Goal: Use online tool/utility: Utilize a website feature to perform a specific function

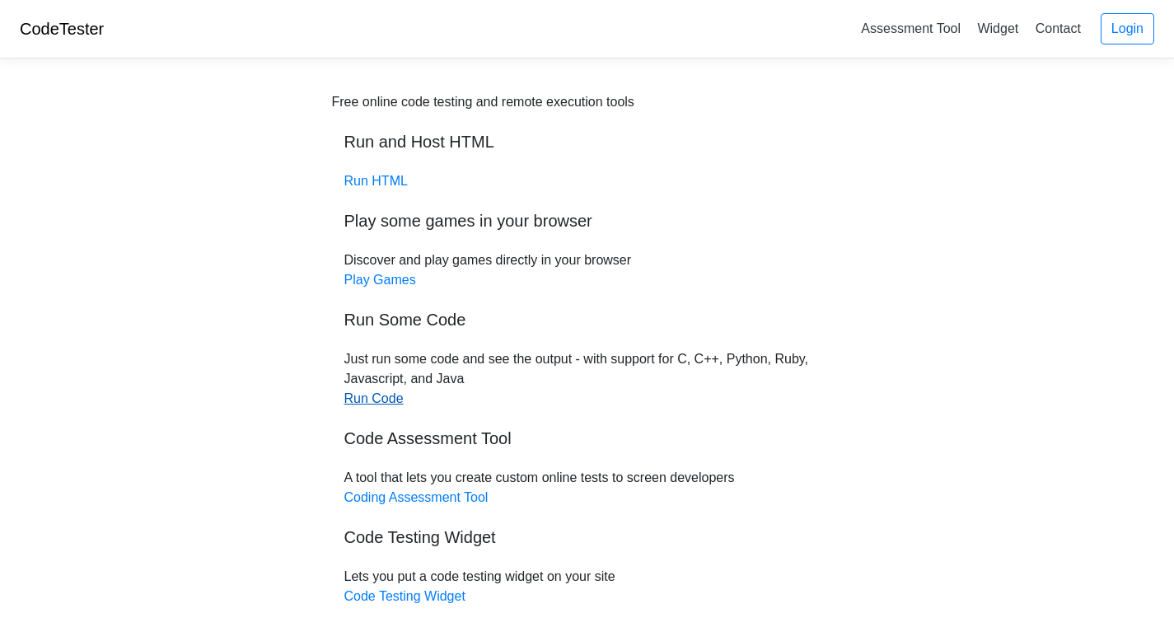
click at [394, 398] on link "Run Code" at bounding box center [373, 398] width 59 height 14
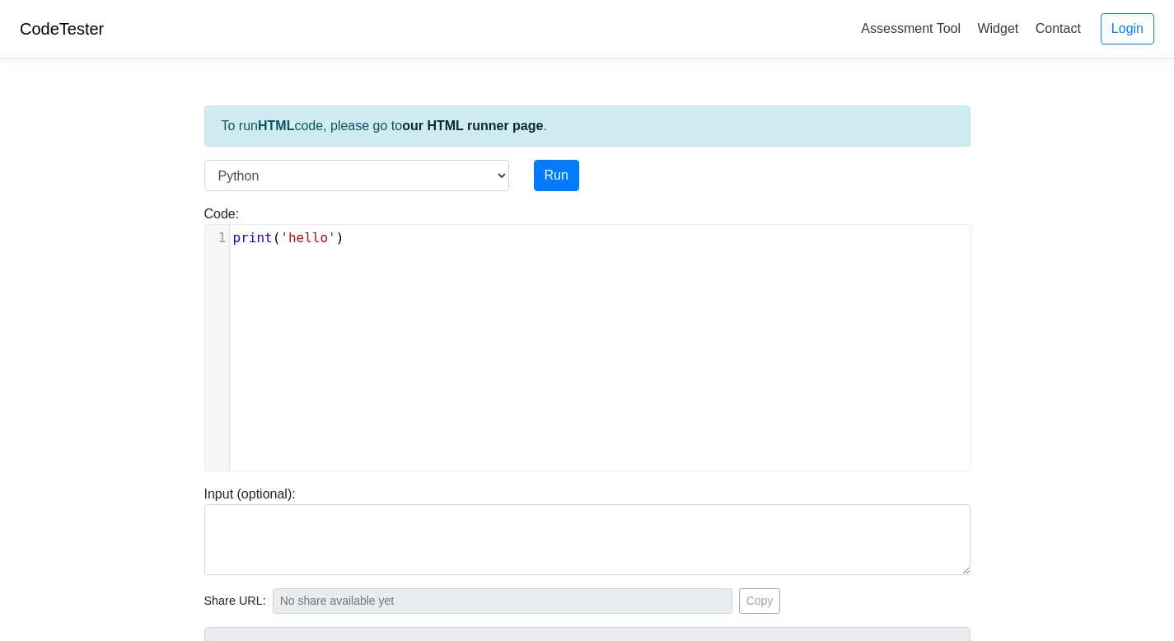
click at [396, 281] on div "xxxxxxxxxx 1 print ( 'hello' )" at bounding box center [600, 360] width 790 height 270
type textarea "print('hello')"
click at [396, 281] on div "x 1 print ( 'hello' )" at bounding box center [600, 360] width 790 height 270
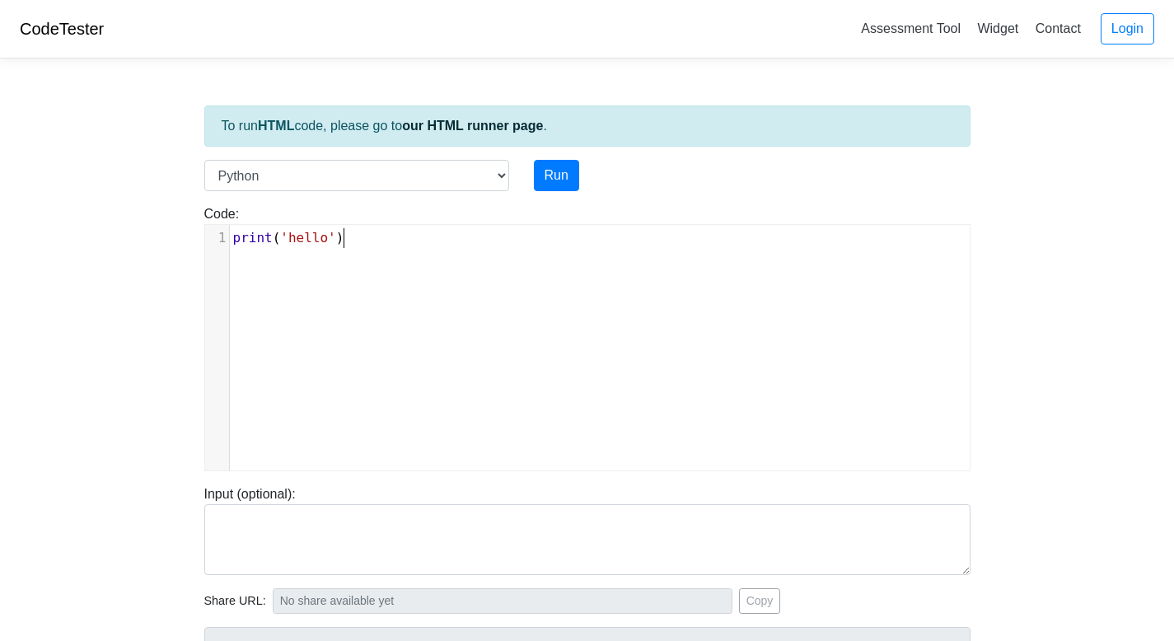
click at [396, 281] on div "x 1 print ( 'hello' )" at bounding box center [600, 360] width 790 height 270
click at [405, 180] on select "C C++ Go Java Javascript Python Ruby" at bounding box center [356, 175] width 305 height 31
select select "java"
click at [204, 160] on select "C C++ Go Java Javascript Python Ruby" at bounding box center [356, 175] width 305 height 31
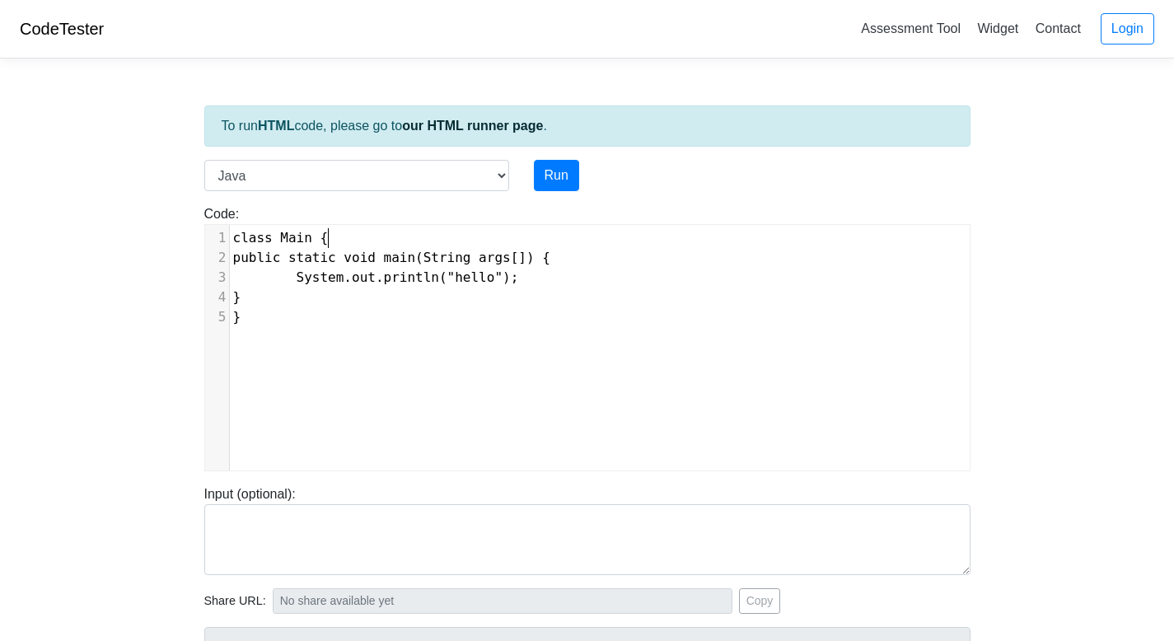
scroll to position [2, 0]
click at [361, 246] on pre "class Main {" at bounding box center [606, 238] width 752 height 20
type textarea "ystem.out.println("hello");"
drag, startPoint x: 545, startPoint y: 286, endPoint x: 302, endPoint y: 268, distance: 243.0
click at [302, 268] on pre "System.out.println("hello");" at bounding box center [606, 278] width 752 height 20
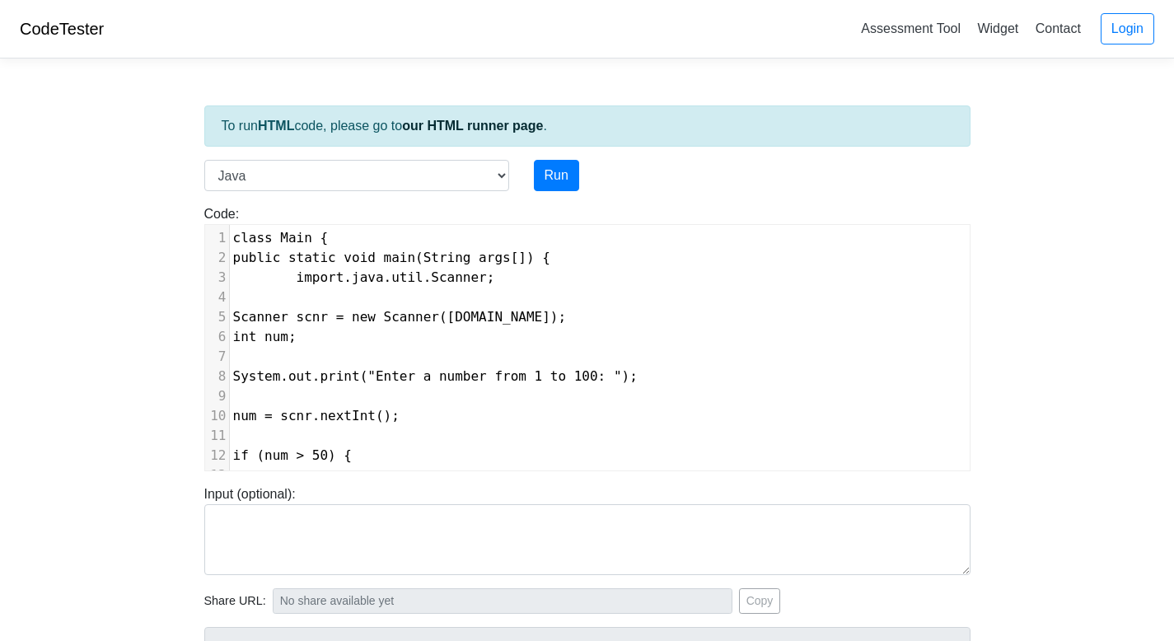
scroll to position [173, 0]
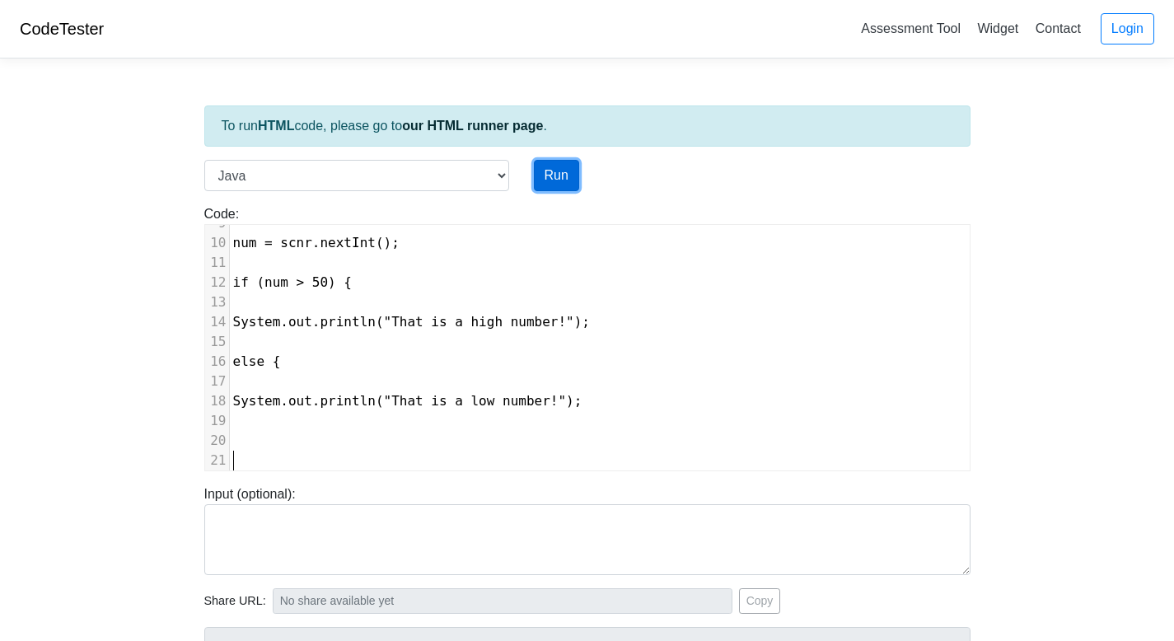
click at [551, 179] on button "Run" at bounding box center [556, 175] width 45 height 31
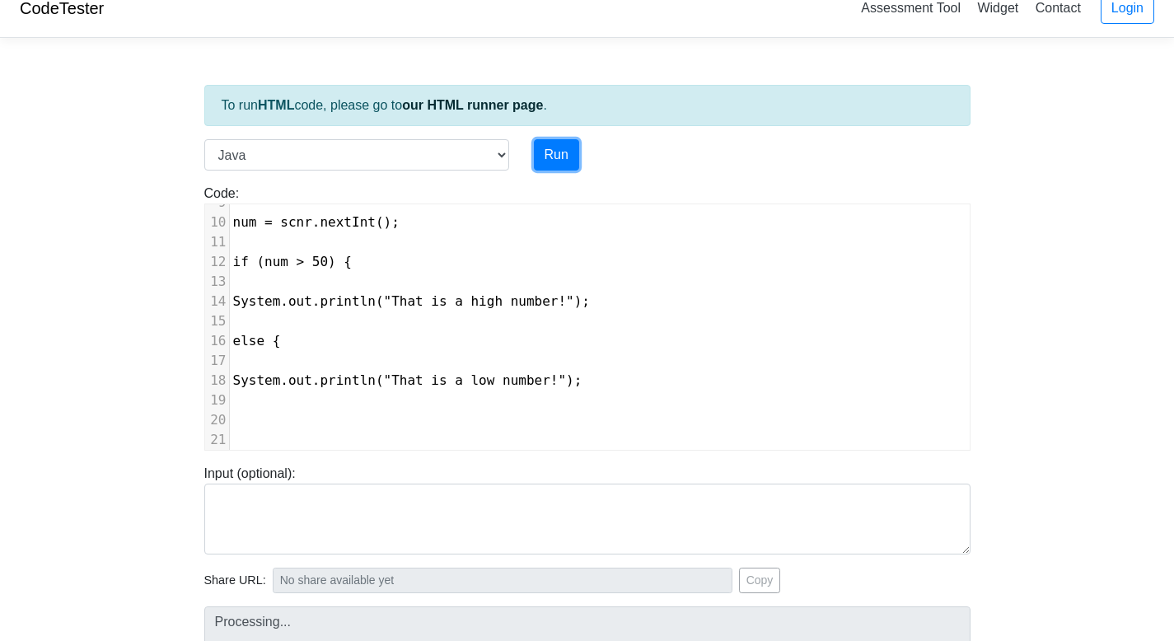
scroll to position [250, 0]
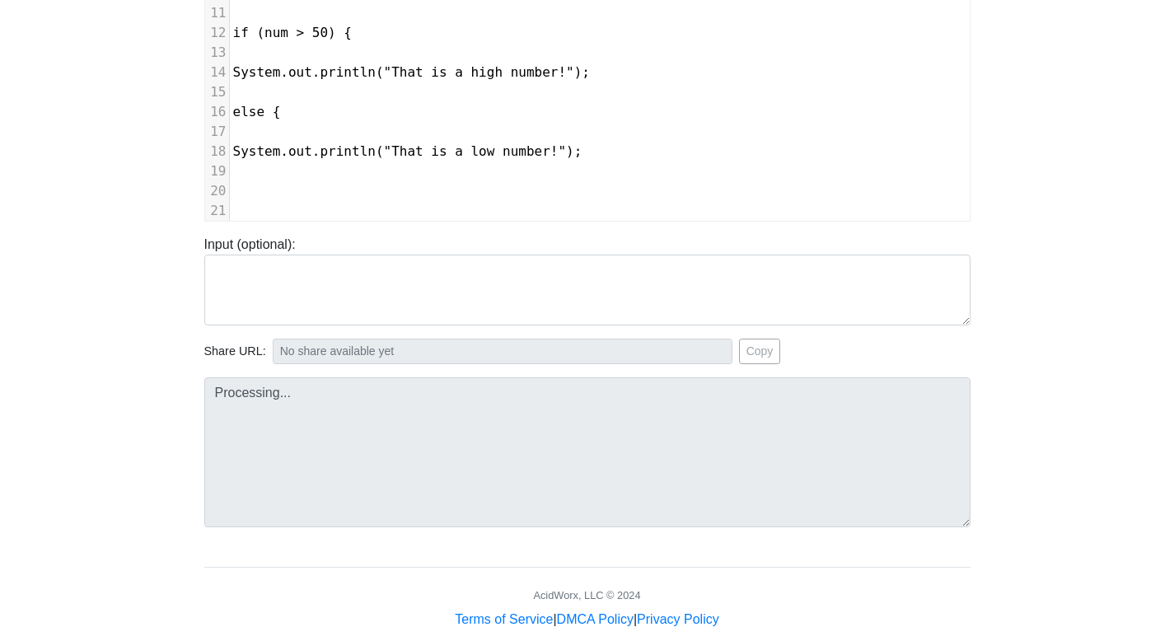
type input "https://codetester.io/runner?s=vYlrp9nBzq"
type textarea "Submission status: Compilation Error Compile Output: Main.java:3: error: illega…"
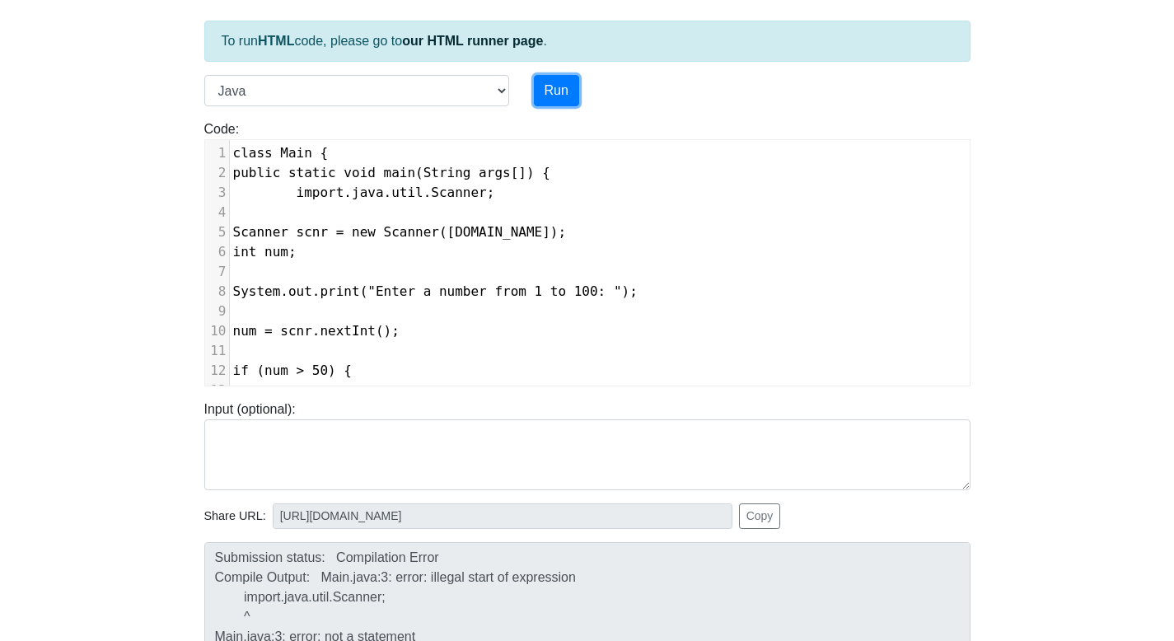
scroll to position [0, 0]
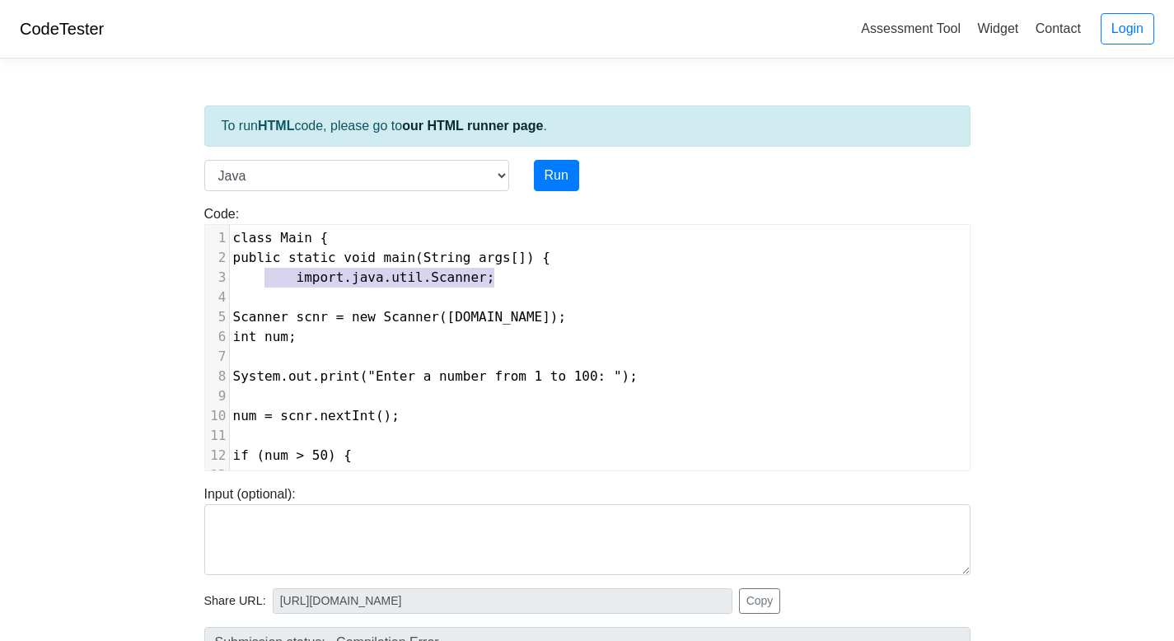
type textarea "import.java.util.Scanner;"
drag, startPoint x: 499, startPoint y: 280, endPoint x: 218, endPoint y: 283, distance: 280.2
click at [230, 283] on div "3 import.java.util.Scanner;" at bounding box center [600, 278] width 740 height 20
click at [231, 239] on pre "class Main {" at bounding box center [600, 238] width 740 height 20
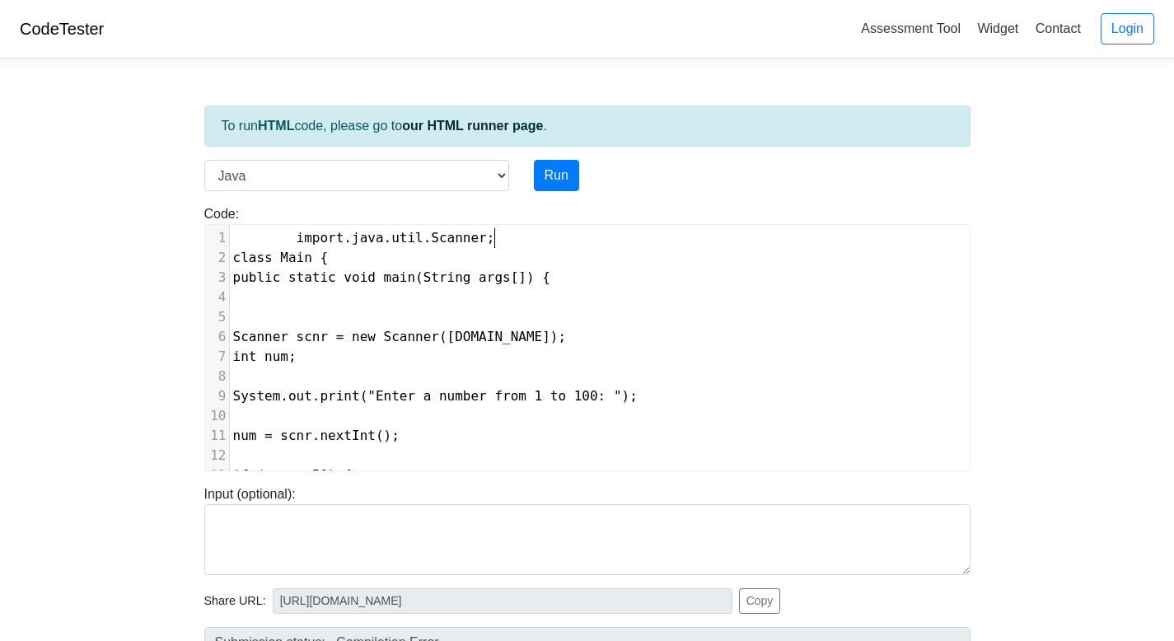
click at [297, 240] on span "import.java.util.Scanner;" at bounding box center [364, 238] width 262 height 16
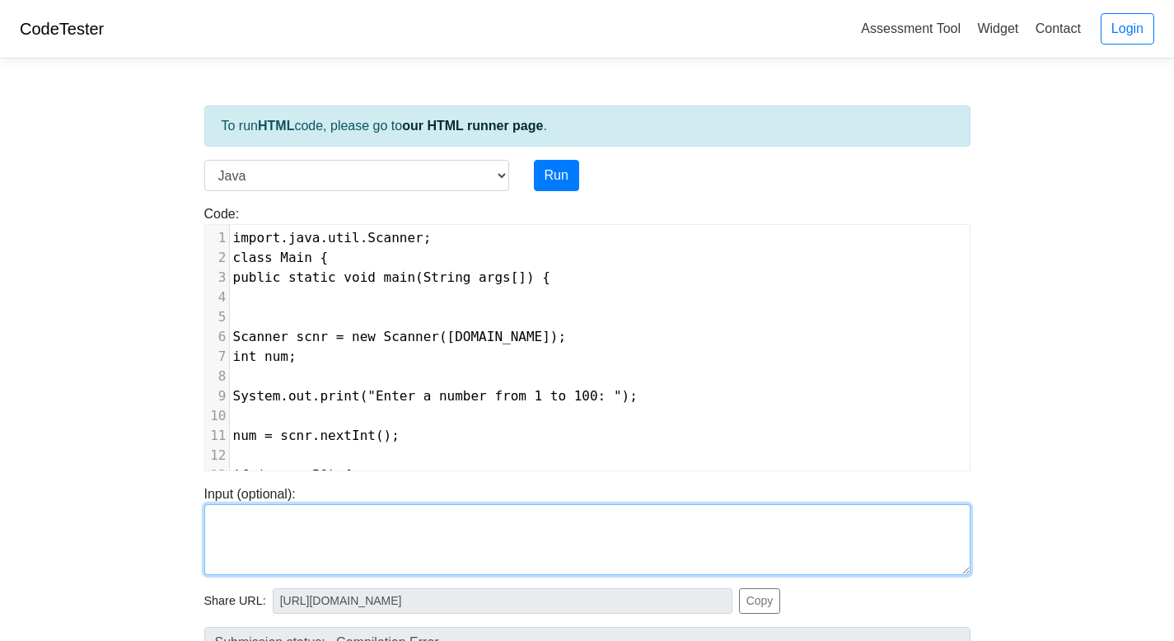
click at [334, 543] on textarea at bounding box center [587, 539] width 766 height 71
type textarea "25"
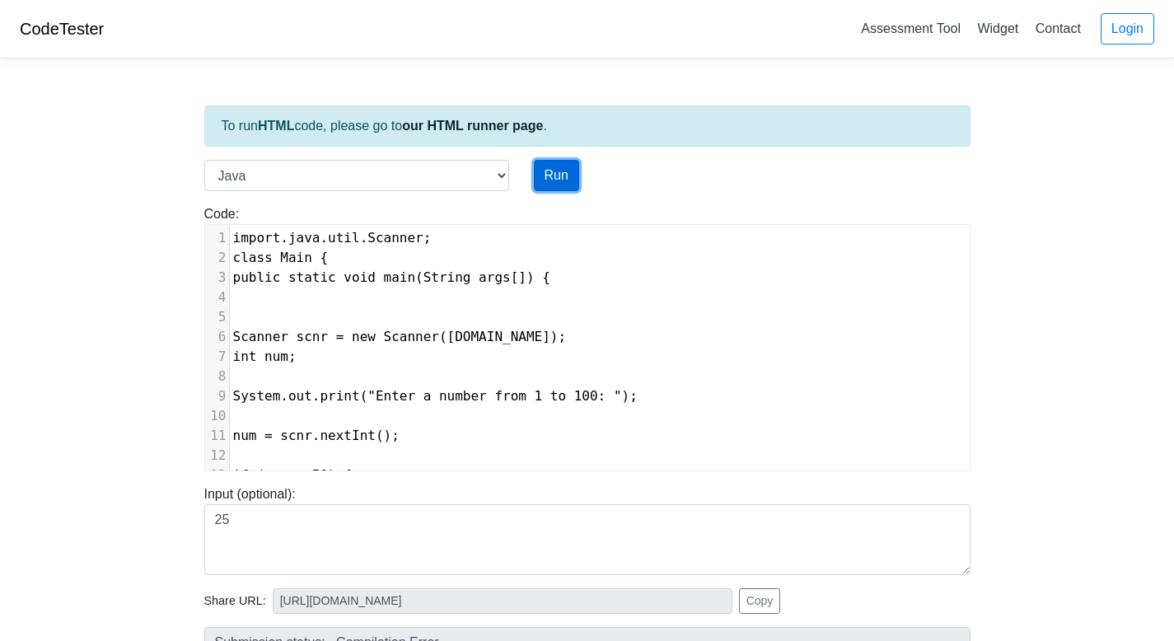
click at [565, 171] on button "Run" at bounding box center [556, 175] width 45 height 31
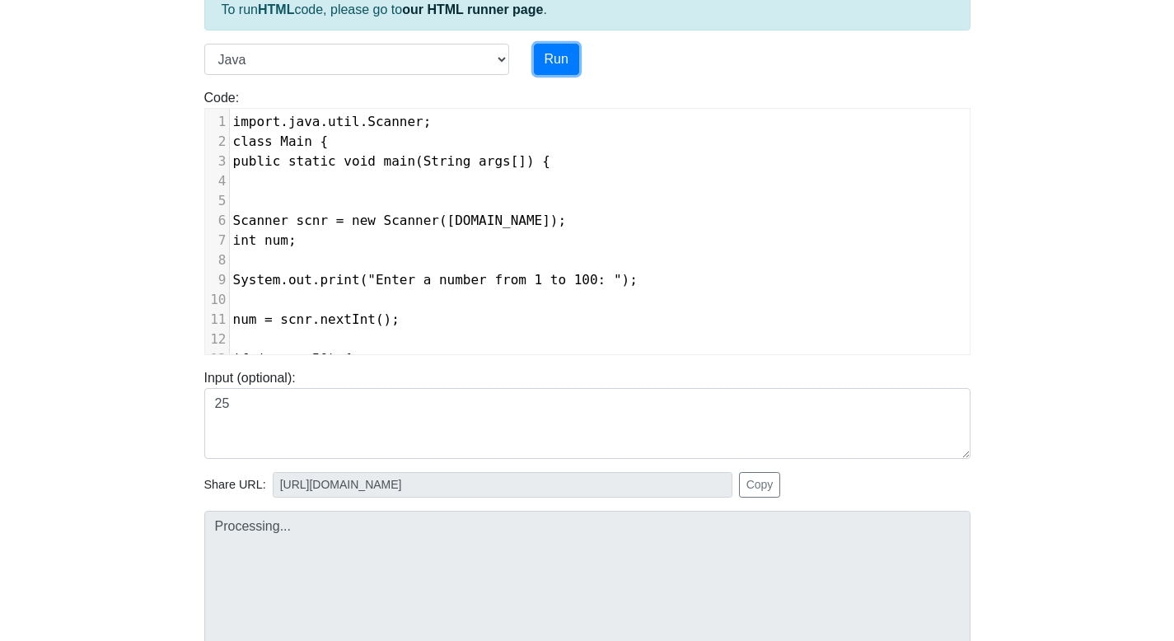
scroll to position [180, 0]
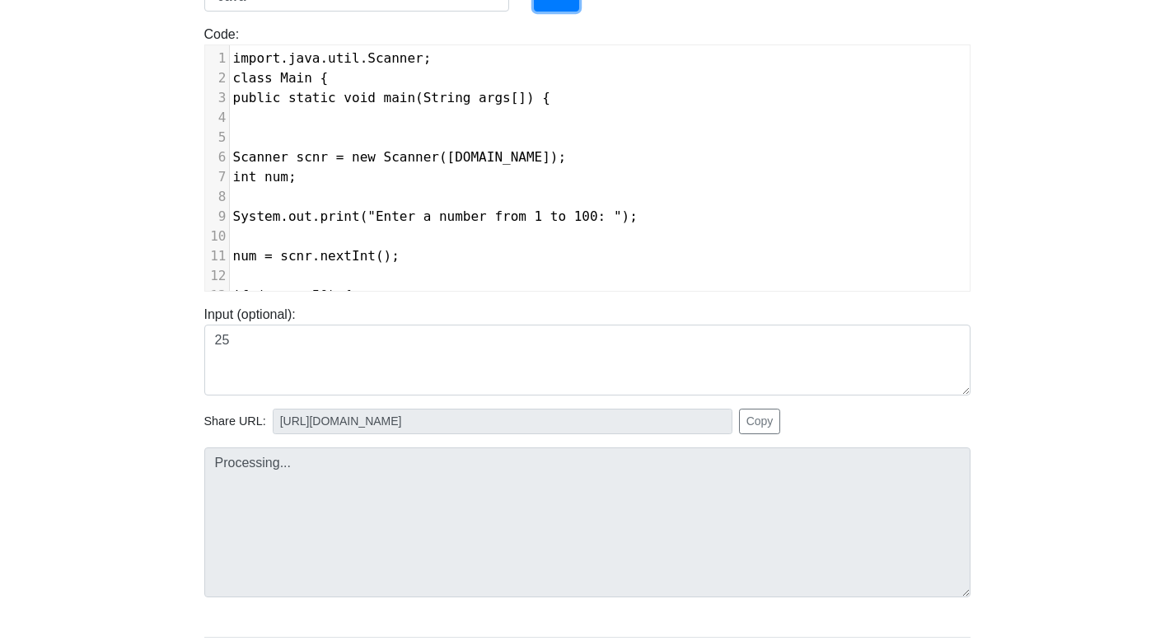
type input "https://codetester.io/runner?s=5OznpJnGl4"
type textarea "Submission status: Compilation Error Compile Output: Main.java:1: error: <ident…"
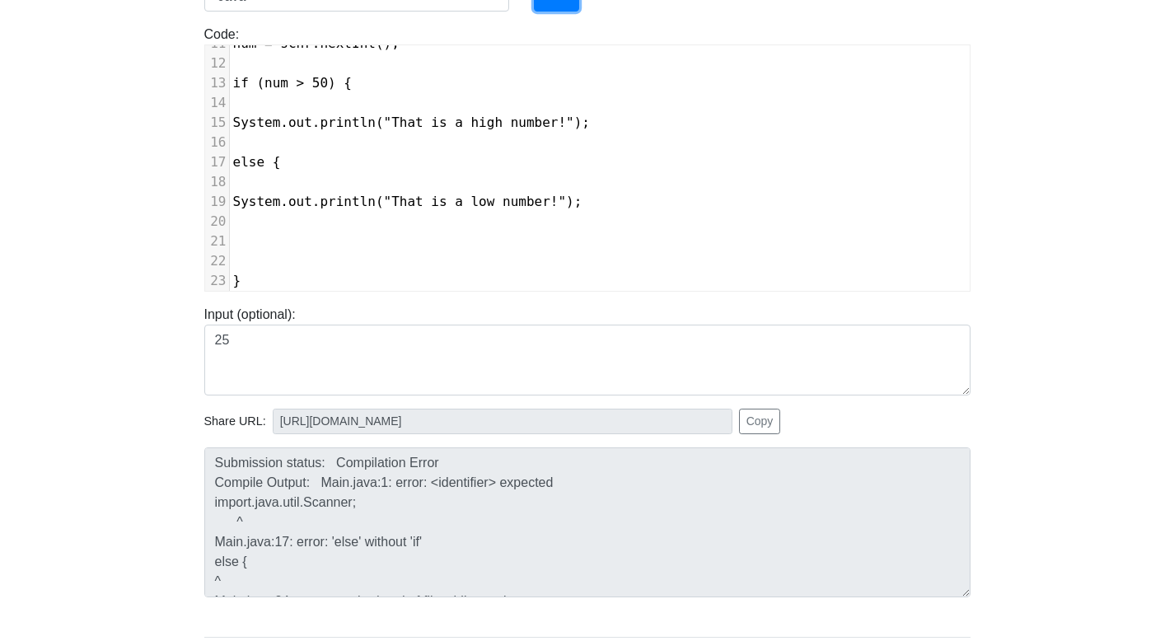
scroll to position [218, 0]
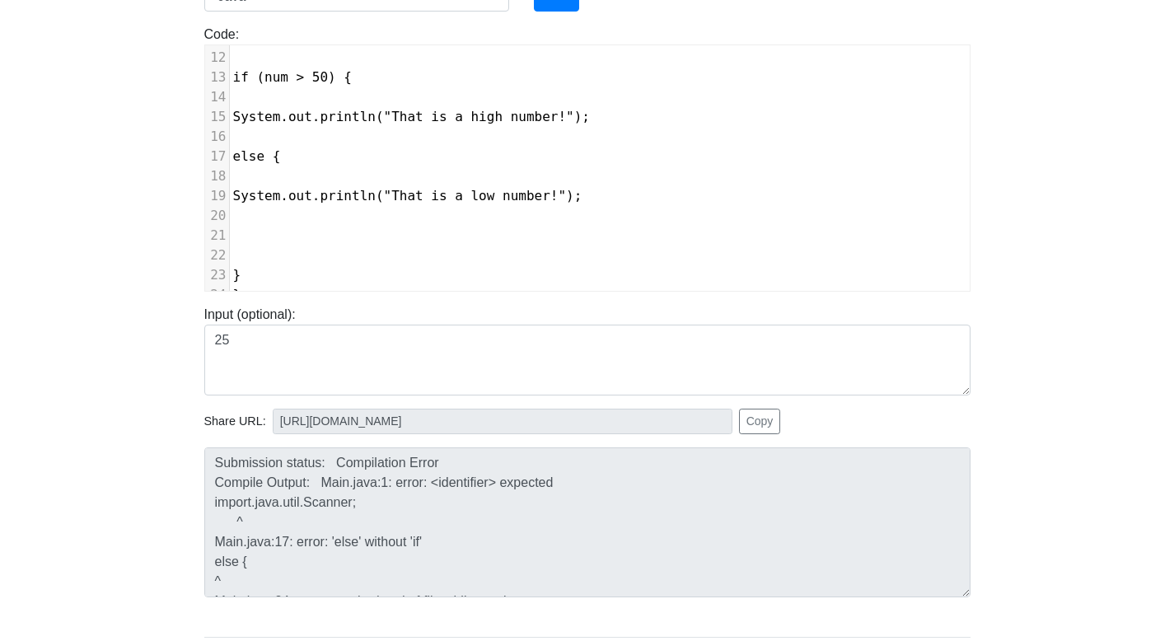
click at [316, 279] on pre "}" at bounding box center [600, 275] width 740 height 20
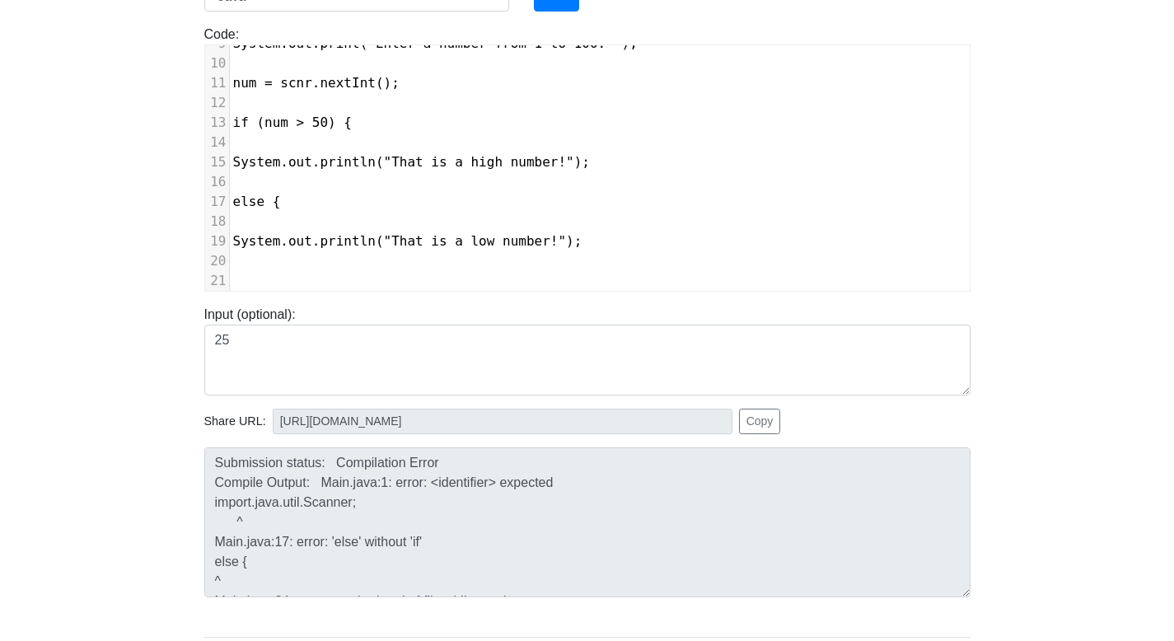
scroll to position [234, 0]
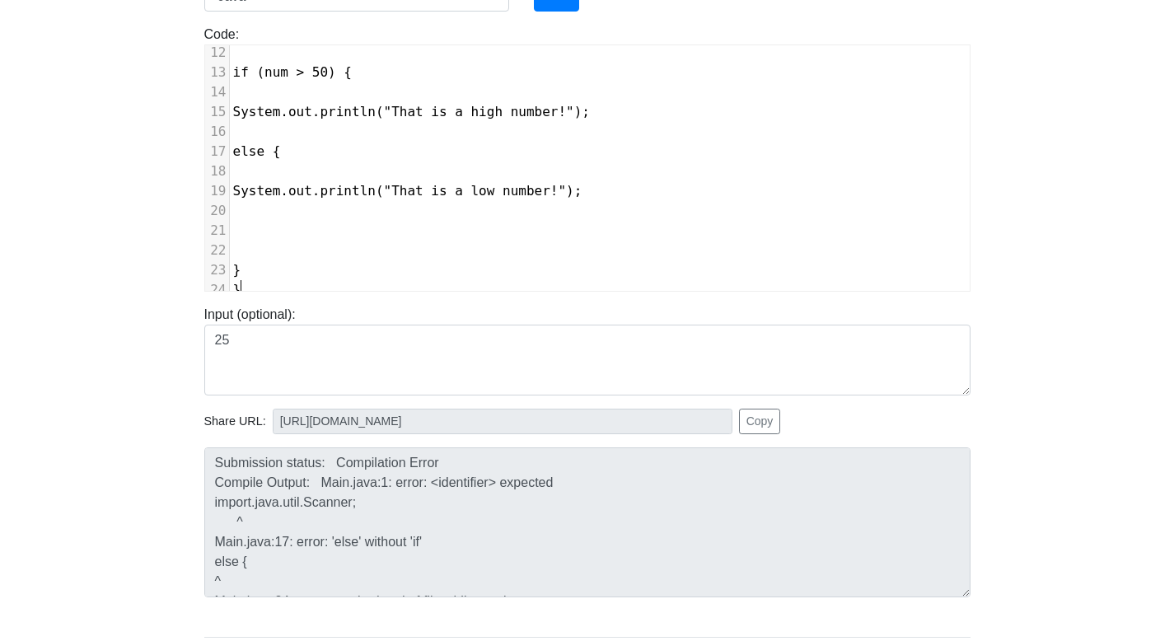
type textarea "import.java.util.Scanner; class Main { public static void main(String args[]) {…"
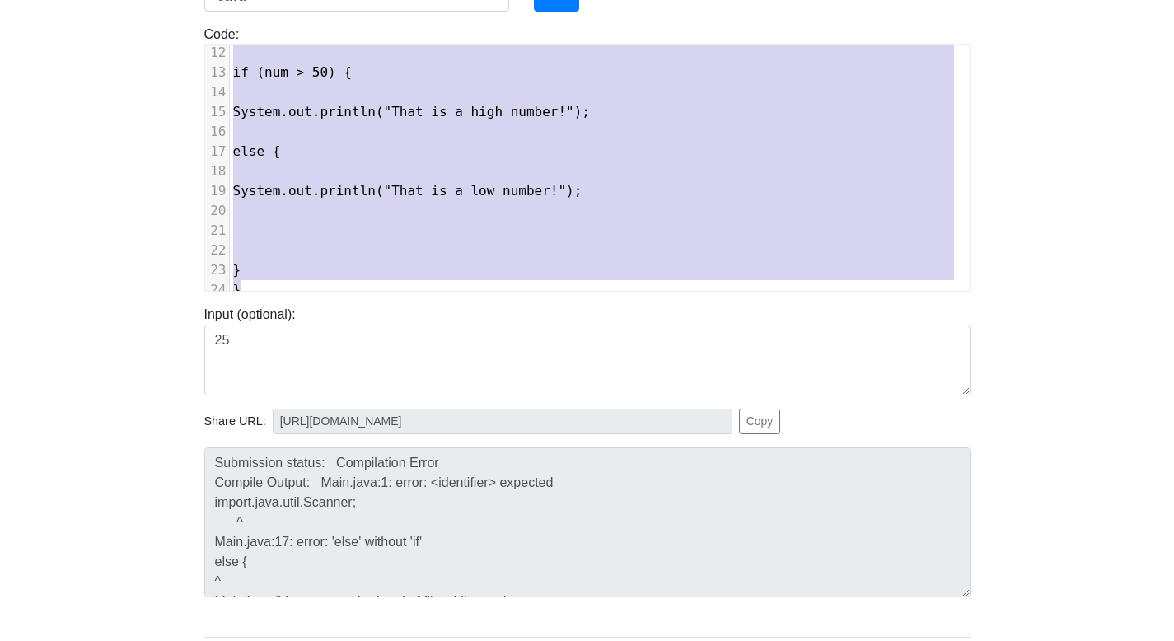
scroll to position [0, 0]
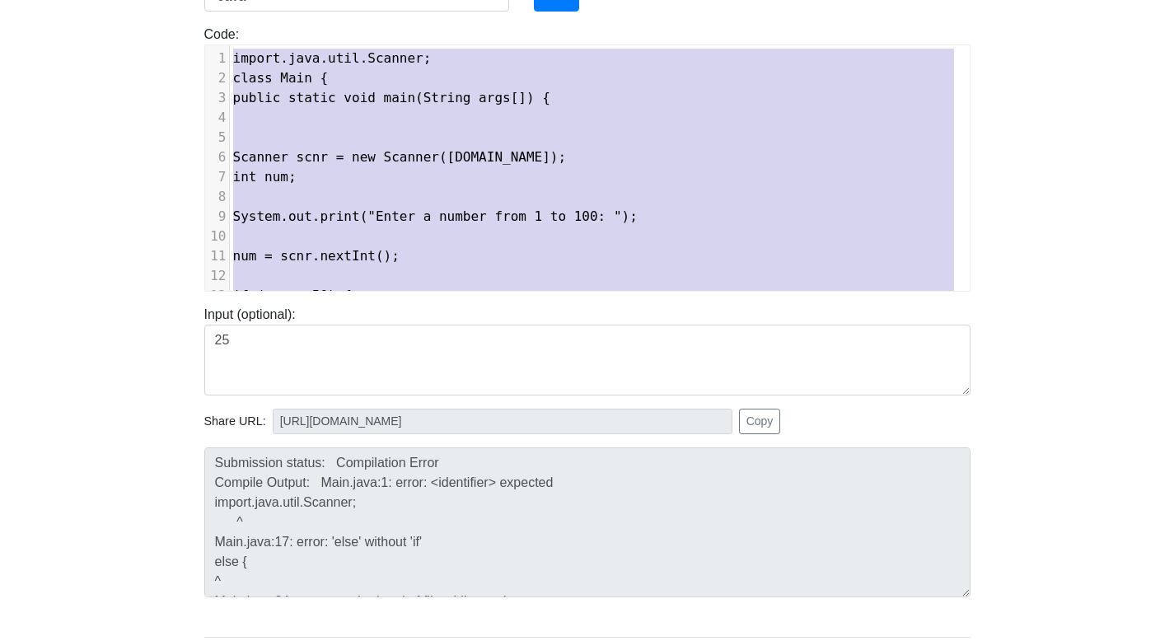
drag, startPoint x: 293, startPoint y: 288, endPoint x: 164, endPoint y: -51, distance: 363.4
click at [164, 0] on html "CodeTester Assessment Tool Widget Contact Login To run HTML code, please go to …" at bounding box center [587, 279] width 1174 height 919
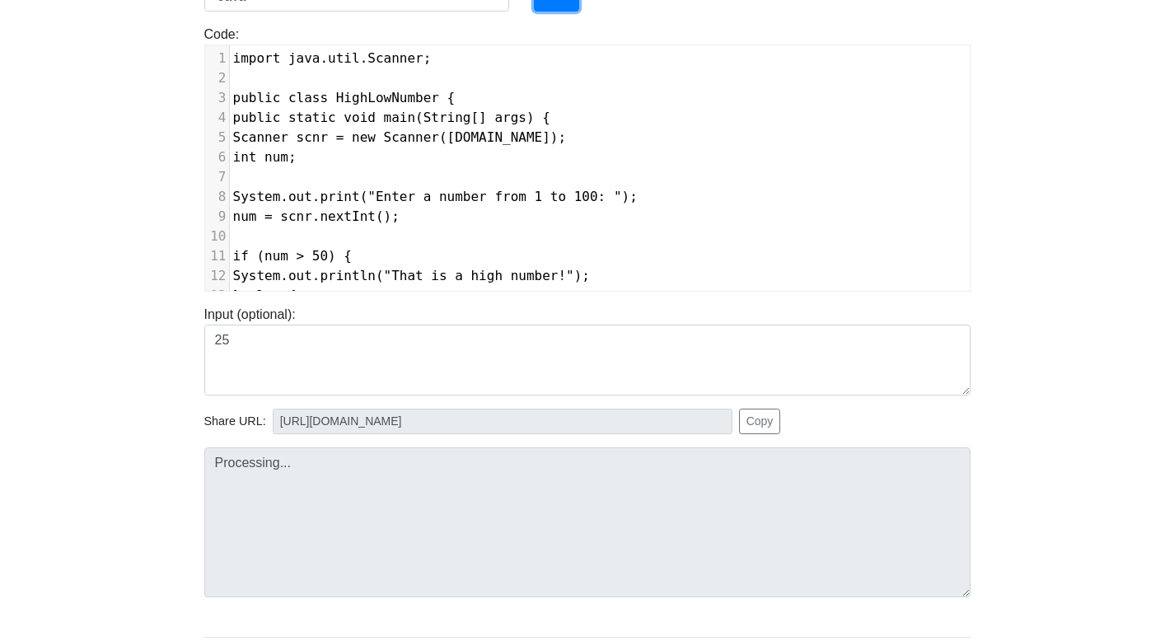
type input "https://codetester.io/runner?s=NZz8OEyEXn"
type textarea "Submission status: Compilation Error Compile Output: Main.java:3: error: class …"
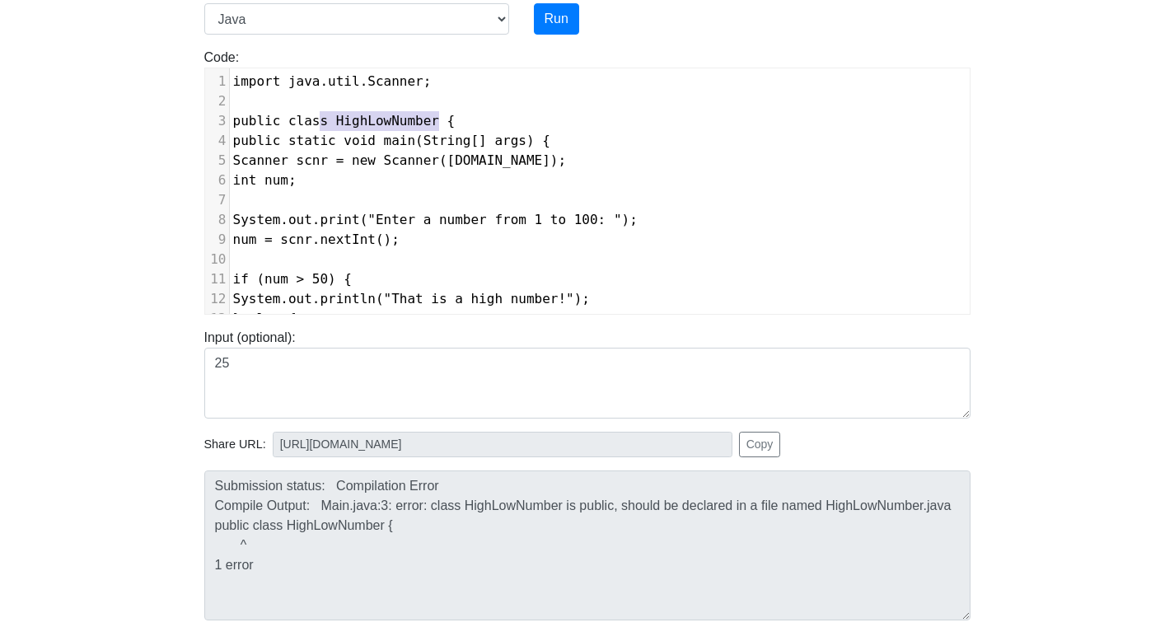
type textarea "HighLowNumber"
drag, startPoint x: 436, startPoint y: 122, endPoint x: 329, endPoint y: 123, distance: 107.1
click at [329, 123] on span "public class HighLowNumber {" at bounding box center [344, 121] width 223 height 16
type textarea "class main"
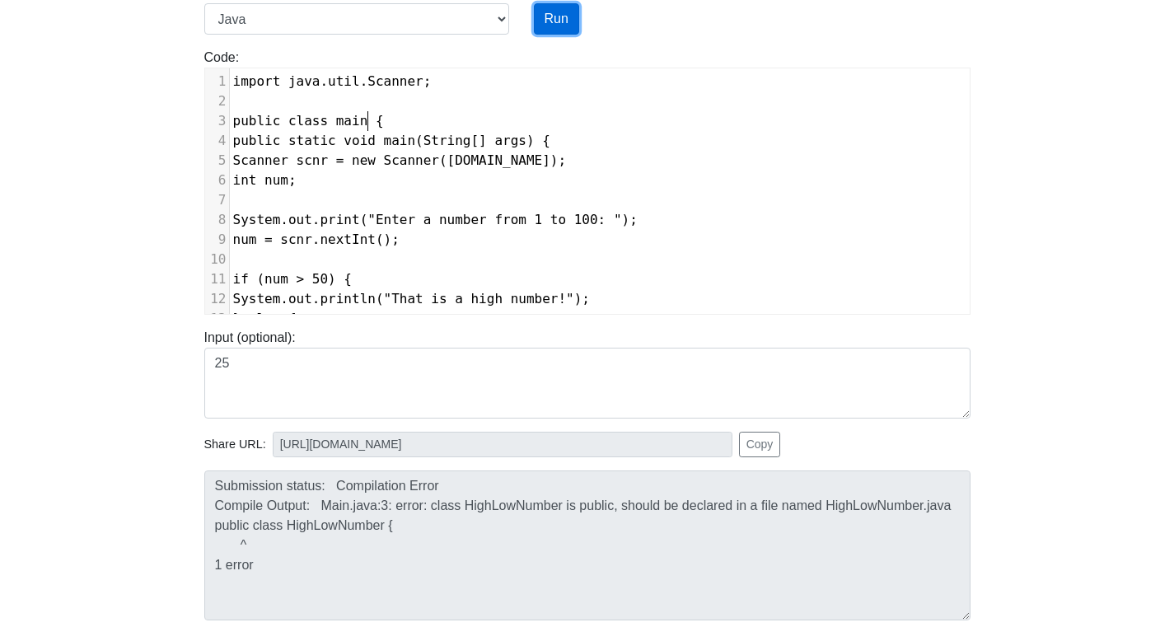
click at [571, 16] on button "Run" at bounding box center [556, 18] width 45 height 31
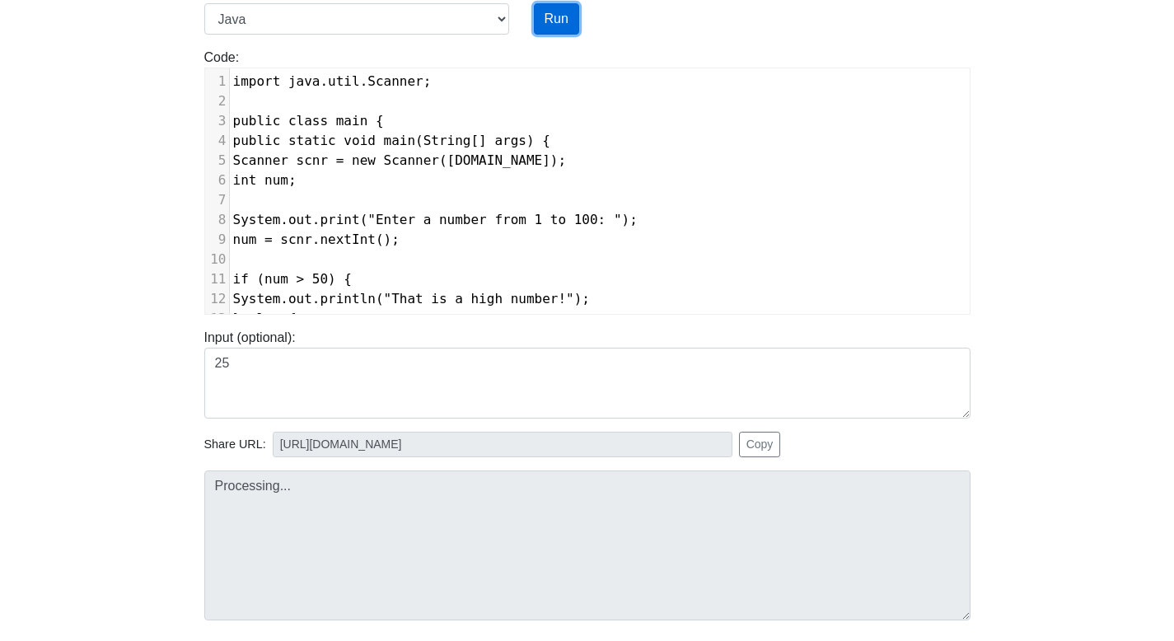
type input "https://codetester.io/runner?s=yGzRy8ORXJ"
type textarea "Submission status: Compilation Error Compile Output: Main.java:3: error: class …"
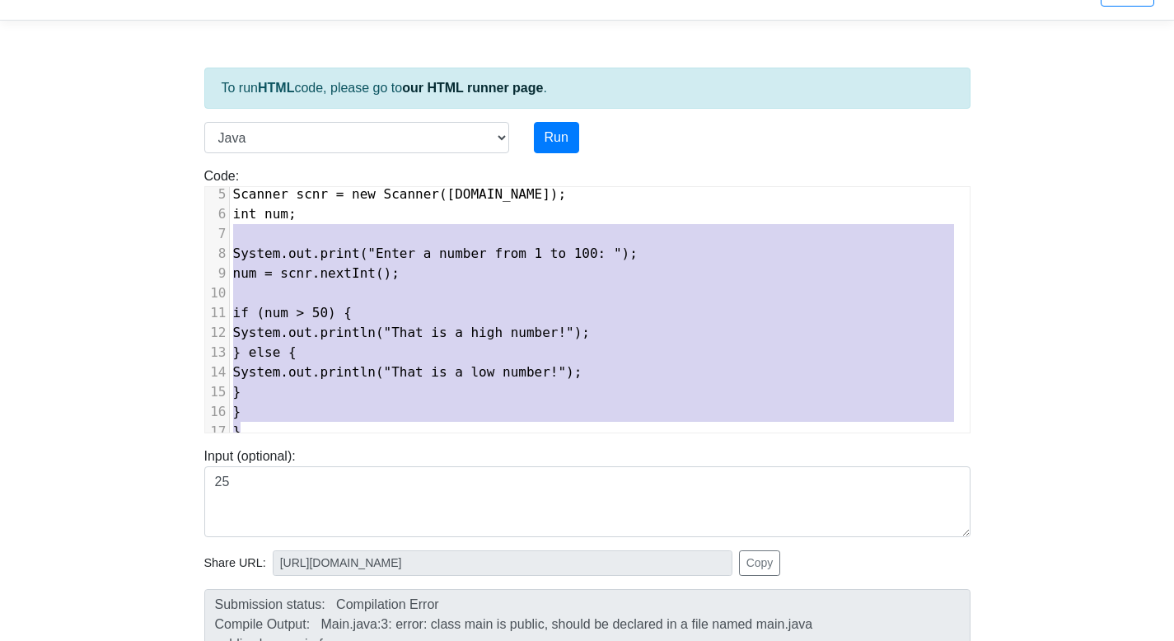
type textarea "import java.util.Scanner; public class main { public static void main(String[] …"
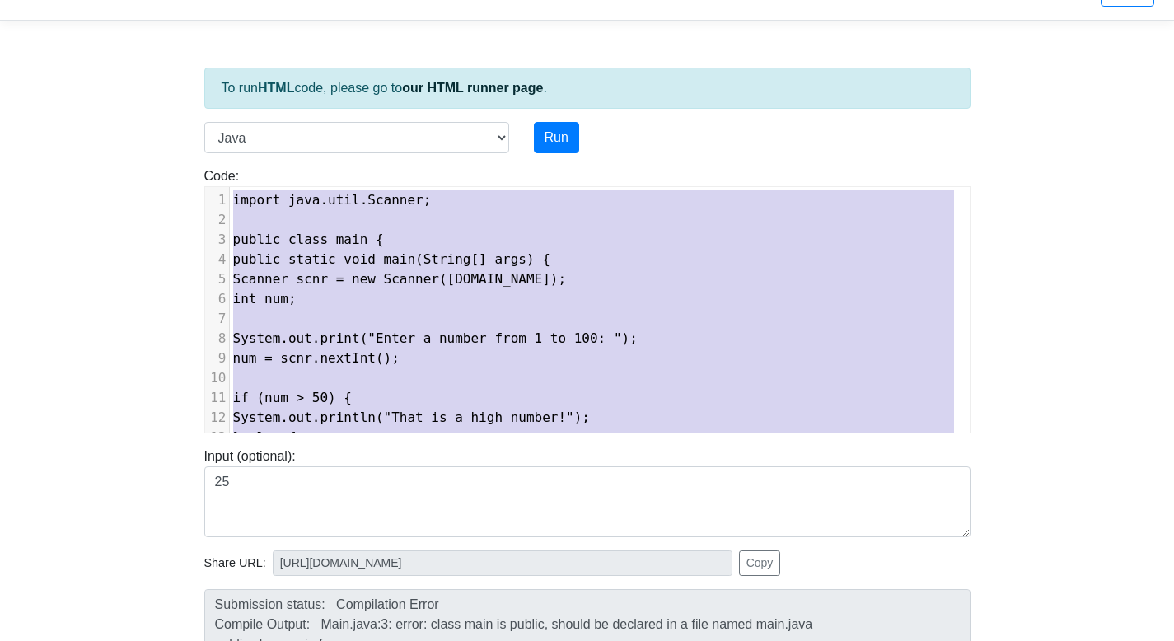
drag, startPoint x: 363, startPoint y: 410, endPoint x: 105, endPoint y: 164, distance: 356.1
click at [105, 164] on body "CodeTester Assessment Tool Widget Contact Login To run HTML code, please go to …" at bounding box center [587, 401] width 1174 height 879
click at [466, 128] on select "C C++ Go Java Javascript Python Ruby" at bounding box center [356, 137] width 305 height 31
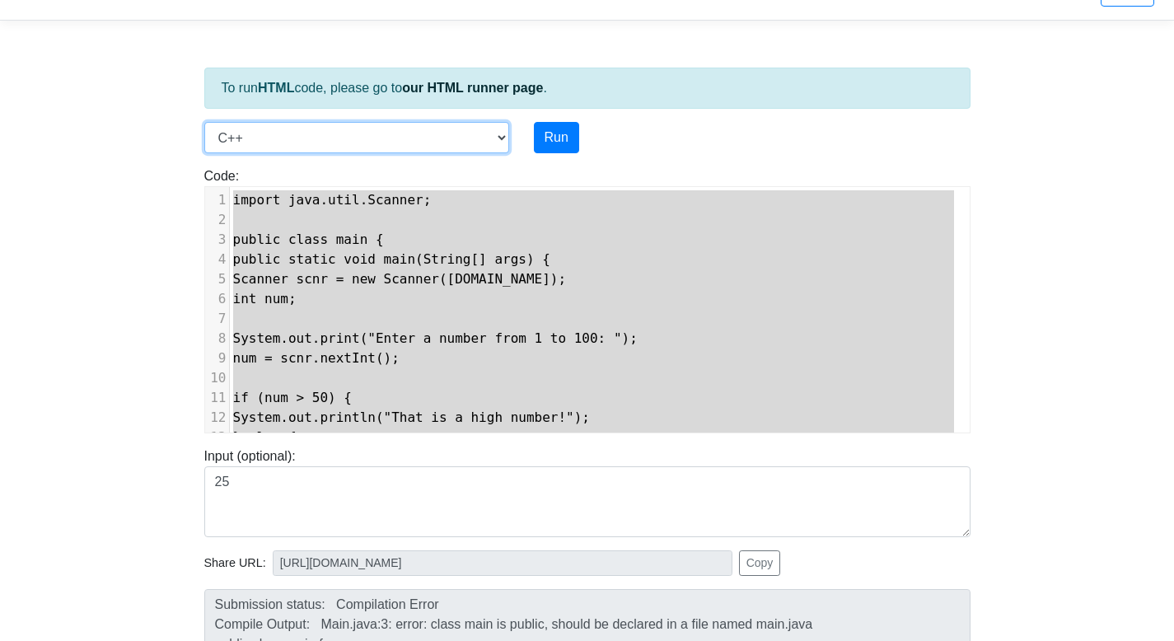
click at [204, 122] on select "C C++ Go Java Javascript Python Ruby" at bounding box center [356, 137] width 305 height 31
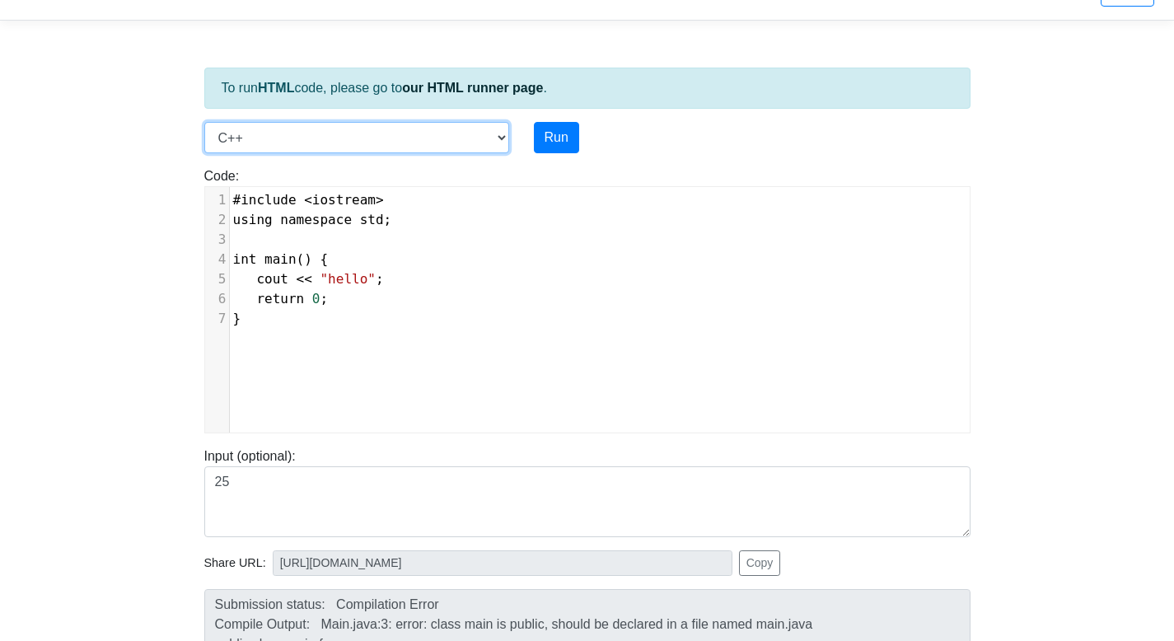
click at [413, 134] on select "C C++ Go Java Javascript Python Ruby" at bounding box center [356, 137] width 305 height 31
select select "java"
click at [204, 122] on select "C C++ Go Java Javascript Python Ruby" at bounding box center [356, 137] width 305 height 31
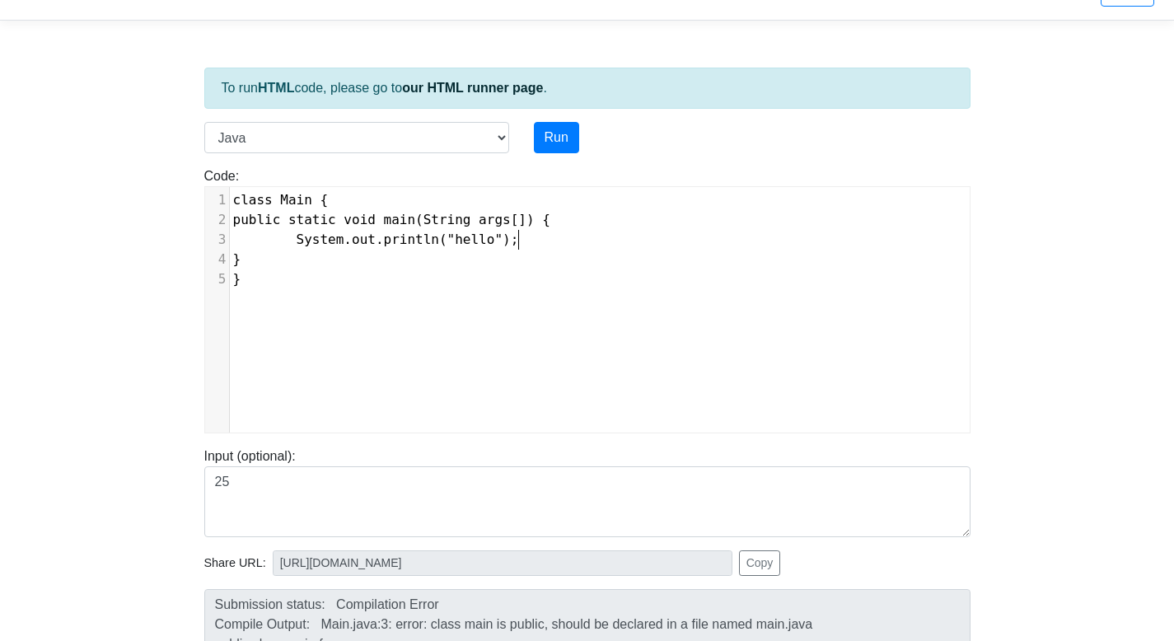
click at [527, 241] on pre "System.out.println("hello");" at bounding box center [606, 240] width 752 height 20
type textarea "System.out.println("hello");"
drag, startPoint x: 527, startPoint y: 241, endPoint x: 295, endPoint y: 241, distance: 231.6
click at [295, 241] on pre "System.out.println("hello");" at bounding box center [606, 240] width 752 height 20
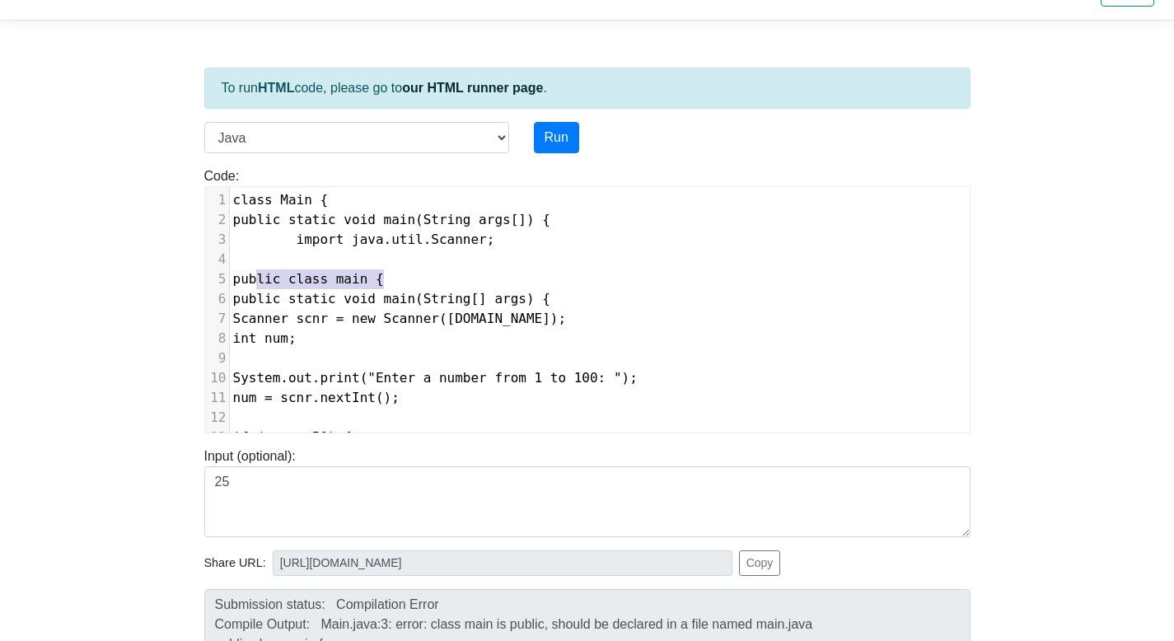
type textarea "public class main {"
drag, startPoint x: 409, startPoint y: 280, endPoint x: 234, endPoint y: 281, distance: 174.7
click at [234, 281] on pre "public class main {" at bounding box center [600, 279] width 740 height 20
type textarea "public static void main(String[] args) {"
drag, startPoint x: 610, startPoint y: 301, endPoint x: 209, endPoint y: 291, distance: 401.5
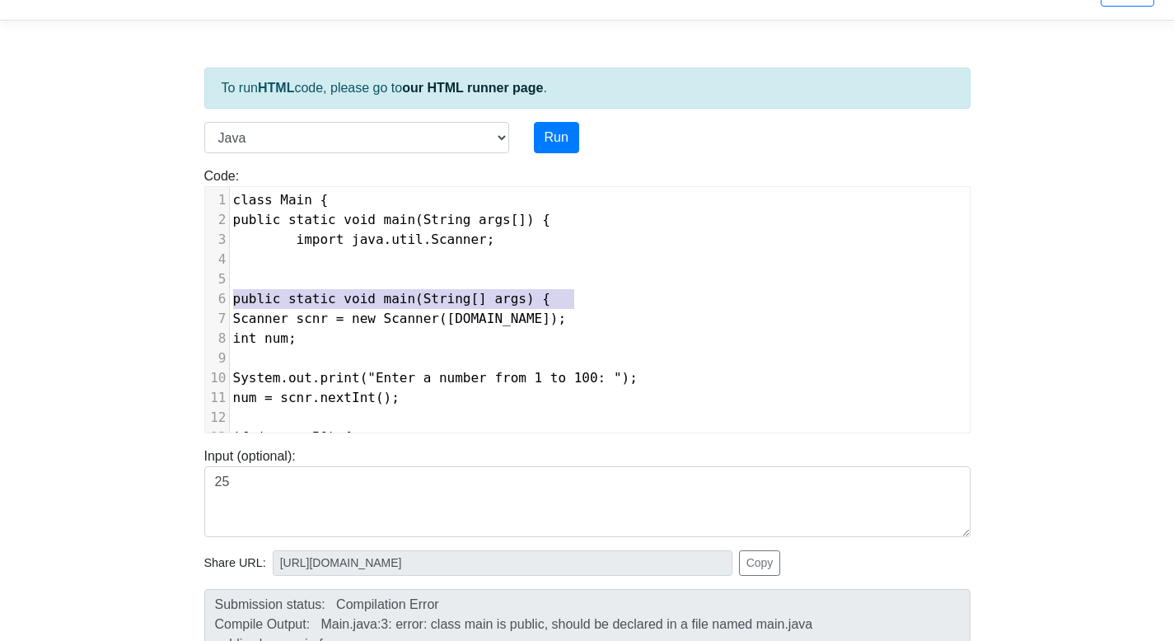
click at [230, 291] on div "6 public static void main(String[] args) {" at bounding box center [600, 299] width 740 height 20
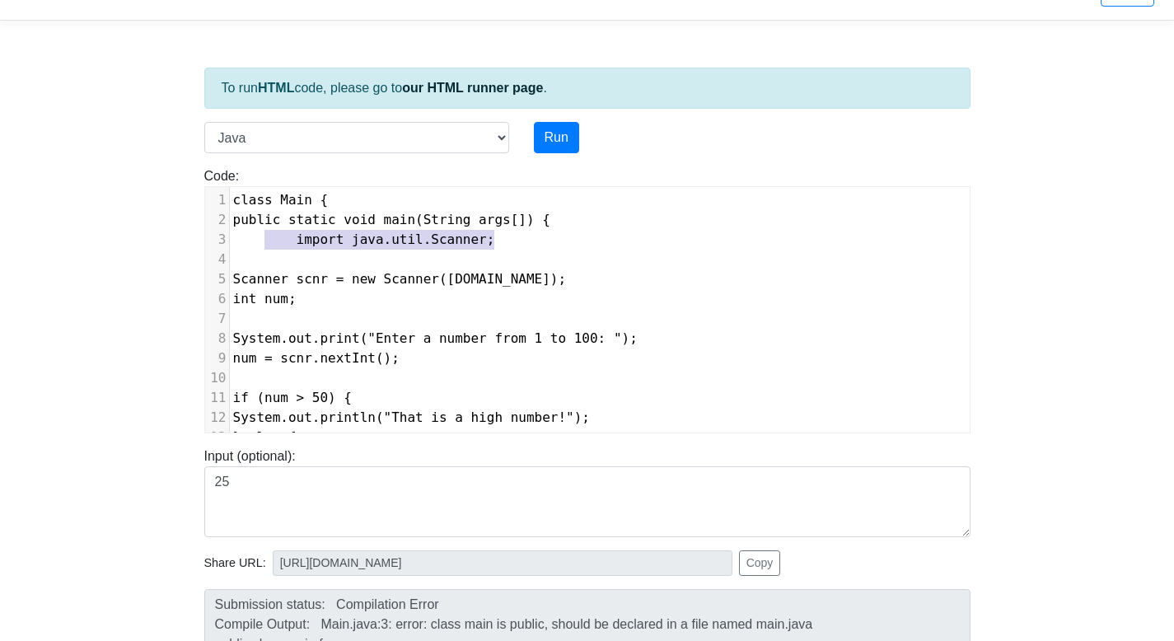
type textarea "import java.util.Scanner;"
drag, startPoint x: 499, startPoint y: 240, endPoint x: 223, endPoint y: 242, distance: 276.1
click at [230, 242] on div "3 import java.util.Scanner;" at bounding box center [600, 240] width 740 height 20
click at [229, 200] on div at bounding box center [217, 384] width 25 height 395
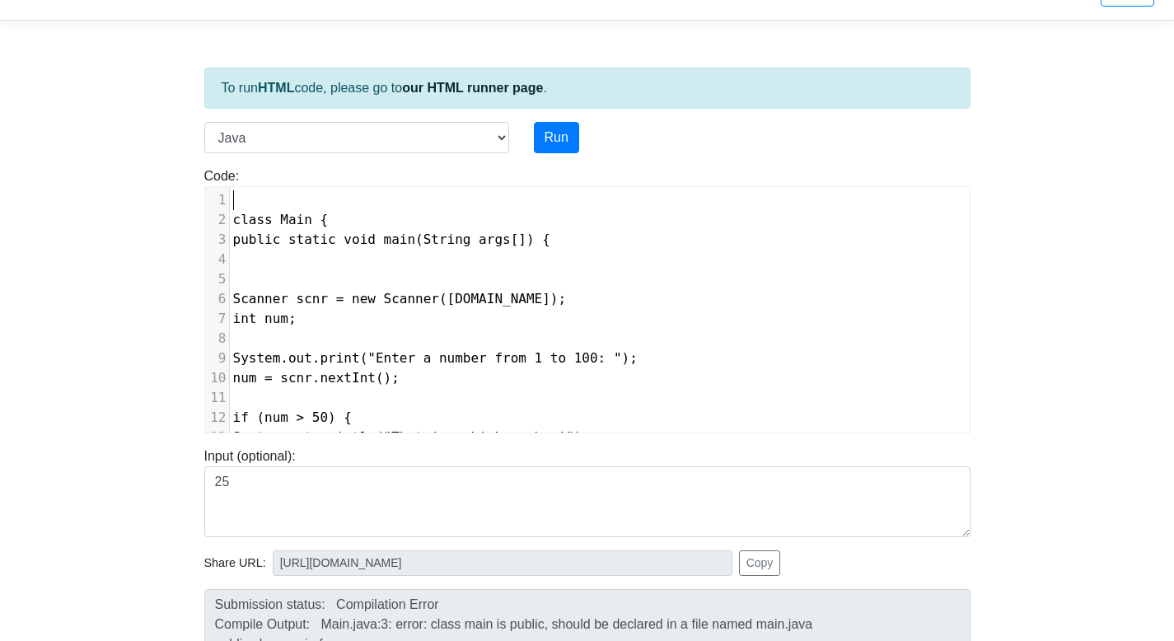
paste textarea
click at [552, 138] on button "Run" at bounding box center [556, 137] width 45 height 31
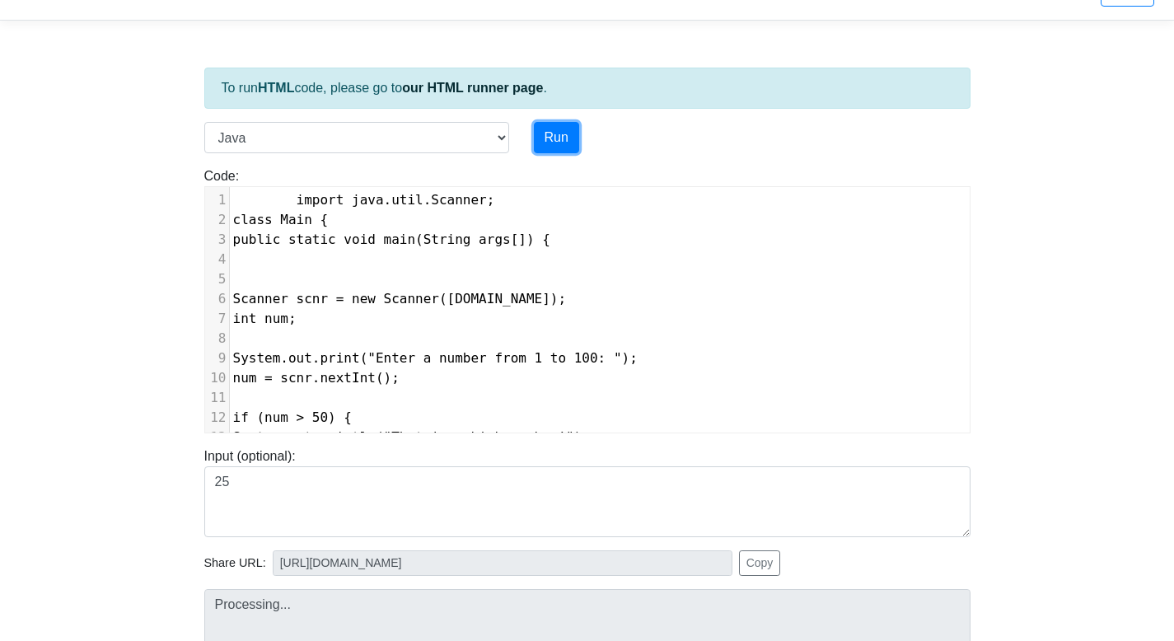
type input "https://codetester.io/runner?s=dYWNLV3yX5"
type textarea "Submission status: Compilation Error Compile Output: Main.java:19: error: class…"
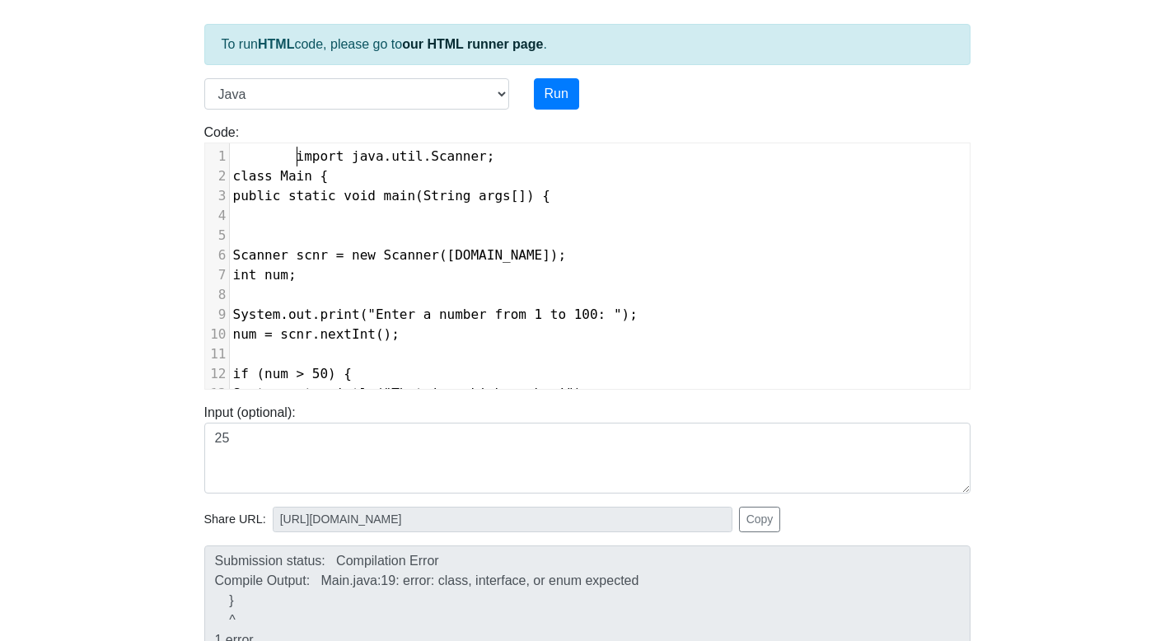
click at [299, 155] on span "import java.util.Scanner;" at bounding box center [364, 156] width 262 height 16
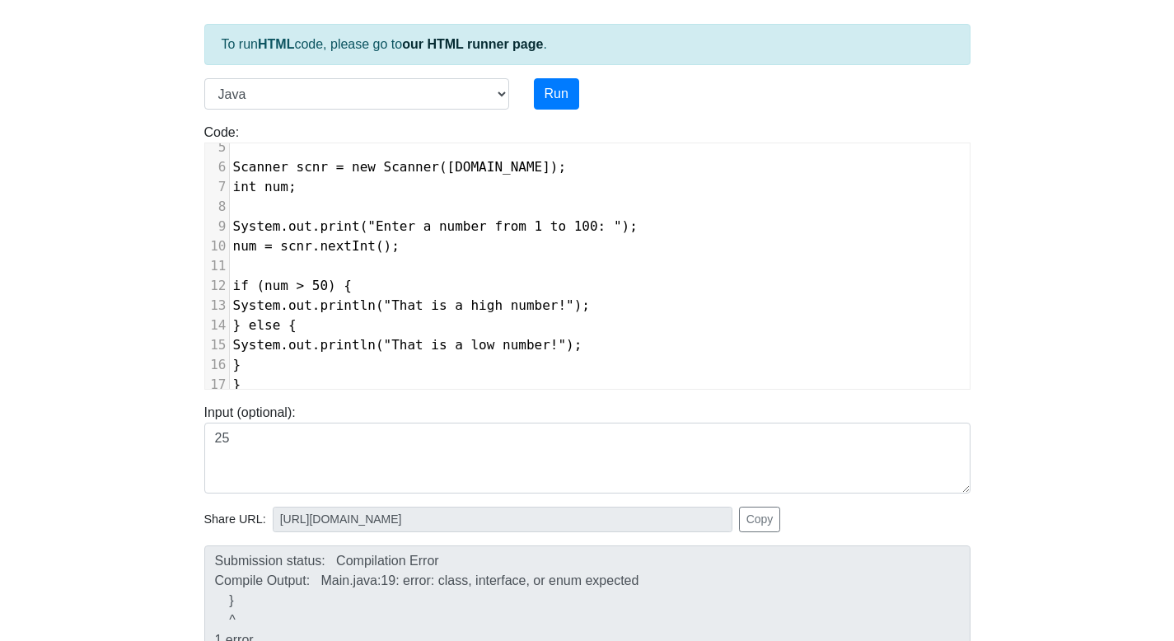
scroll to position [157, 0]
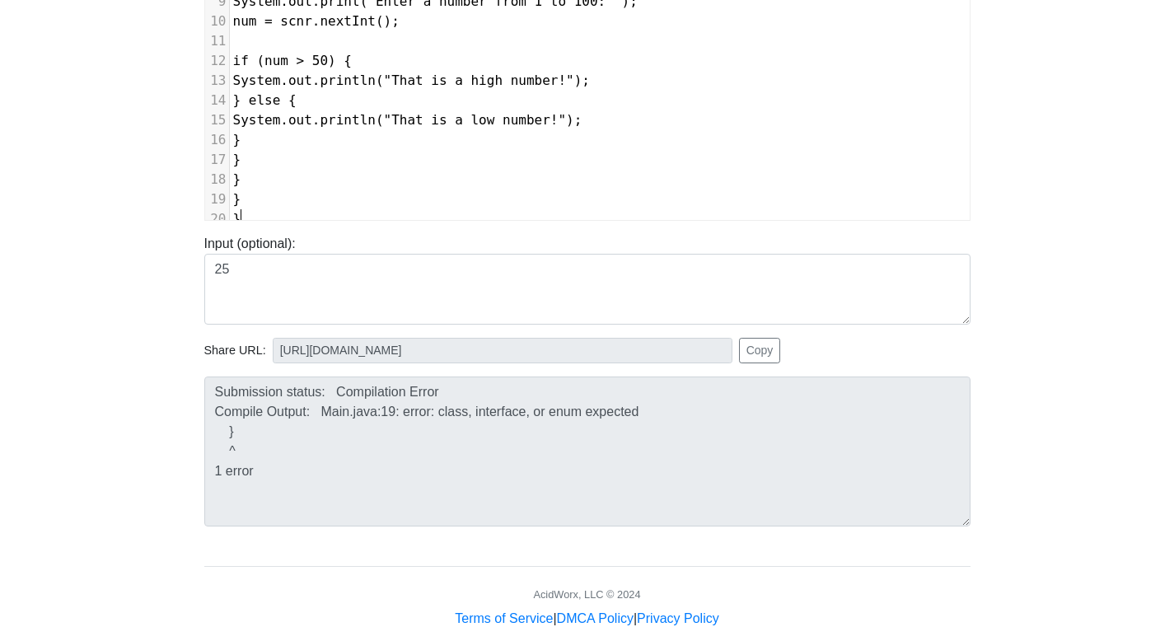
click at [290, 209] on pre "}" at bounding box center [600, 219] width 740 height 20
click at [284, 190] on pre "}" at bounding box center [600, 200] width 740 height 20
type textarea "="
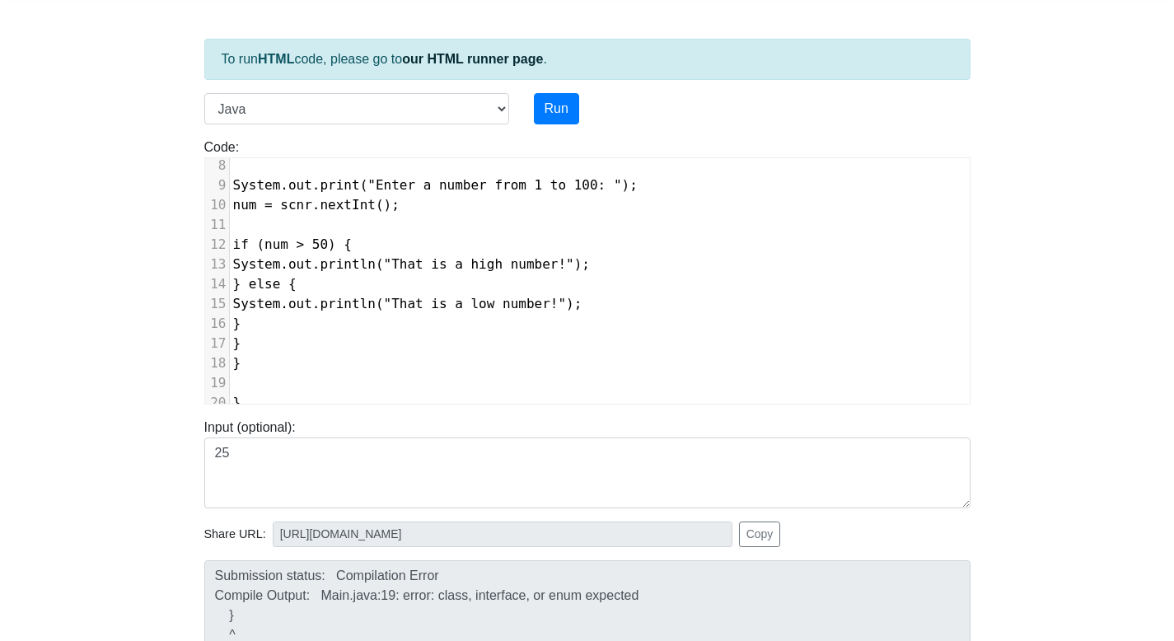
scroll to position [0, 0]
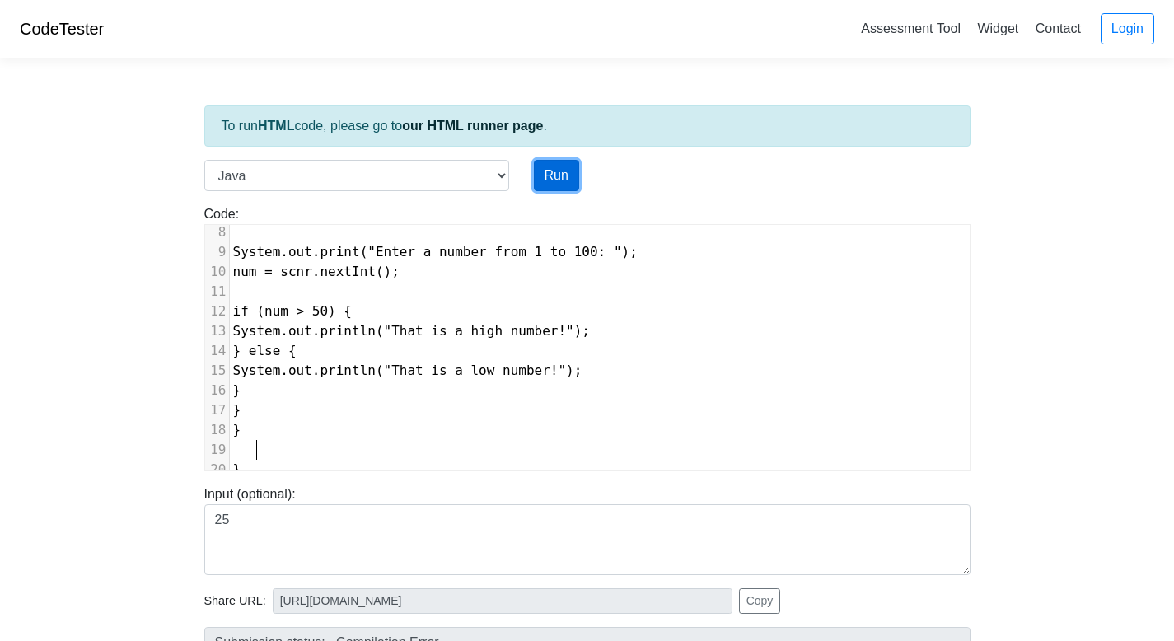
click at [555, 170] on button "Run" at bounding box center [556, 175] width 45 height 31
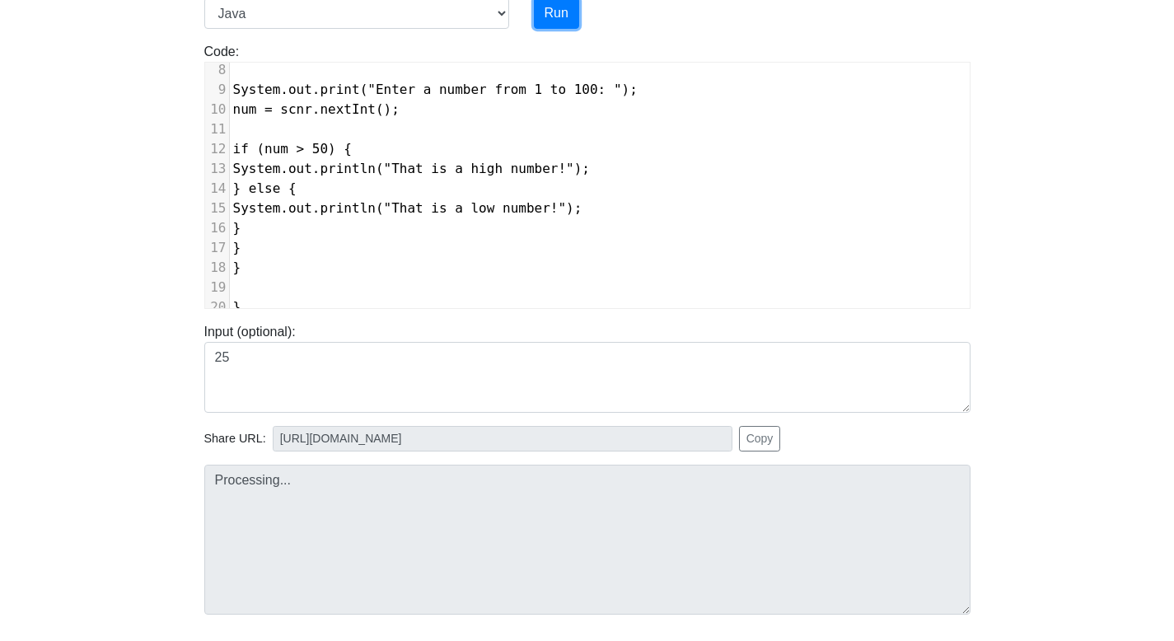
scroll to position [239, 0]
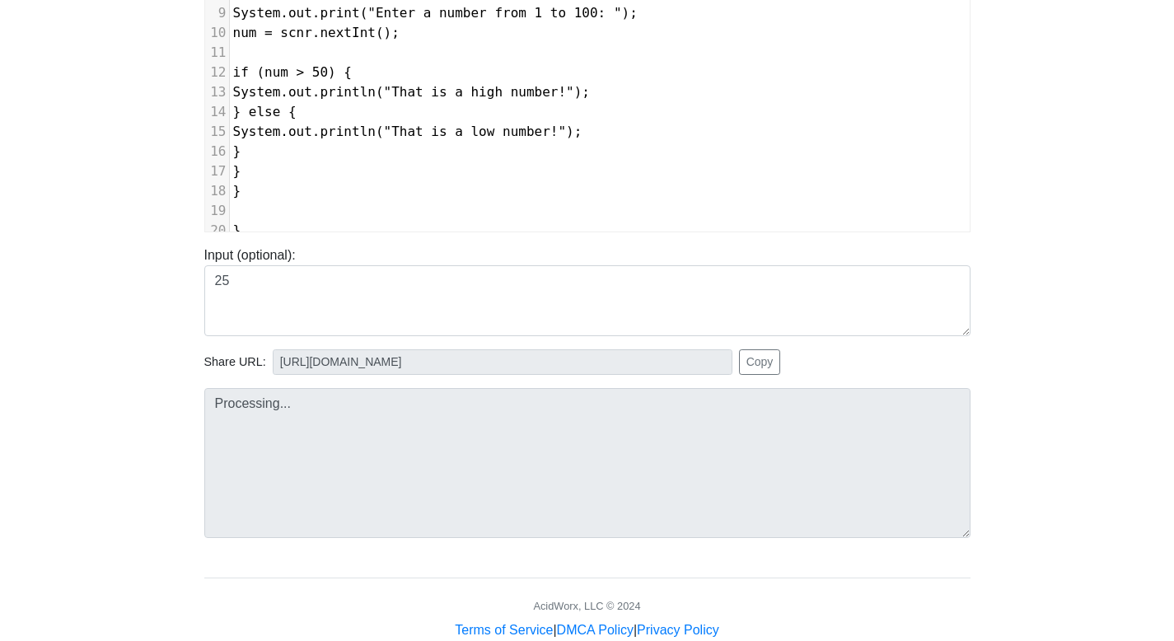
type input "https://codetester.io/runner?s=koW1bvBKlR"
type textarea "Submission status: Compilation Error Compile Output: Main.java:20: error: class…"
click at [246, 221] on pre "}" at bounding box center [600, 231] width 740 height 20
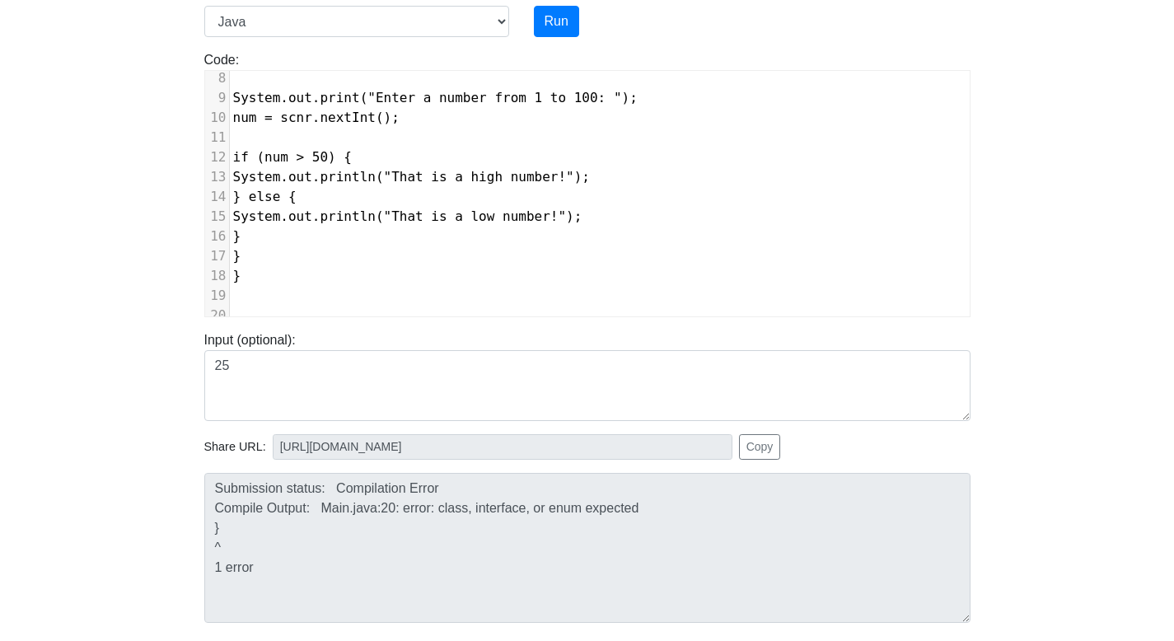
scroll to position [144, 0]
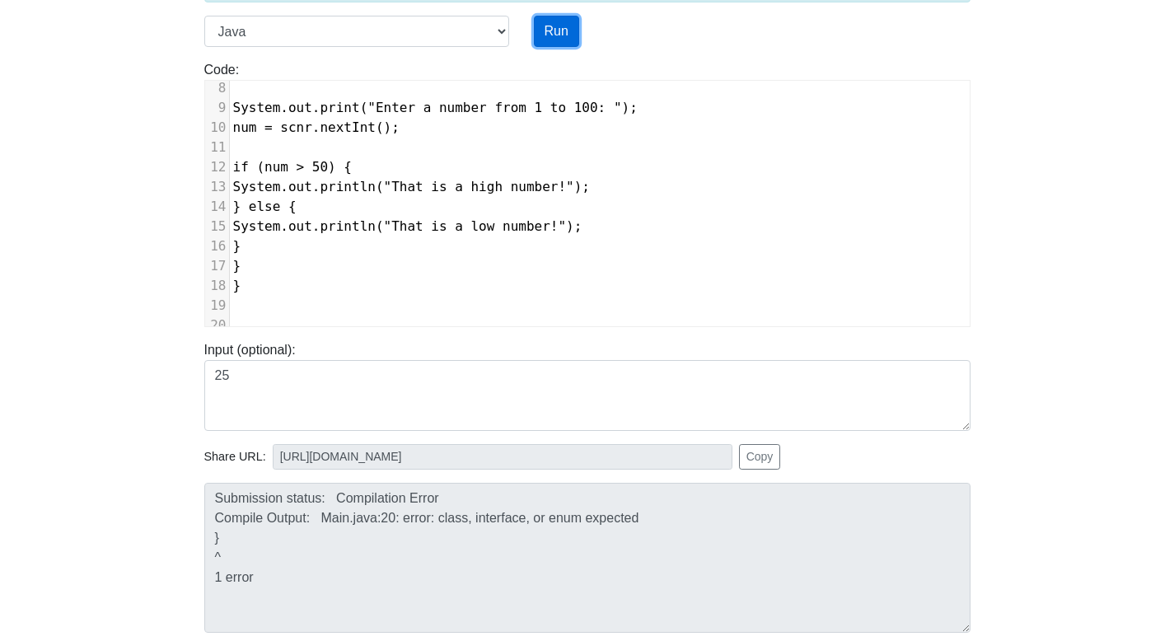
click at [562, 23] on button "Run" at bounding box center [556, 31] width 45 height 31
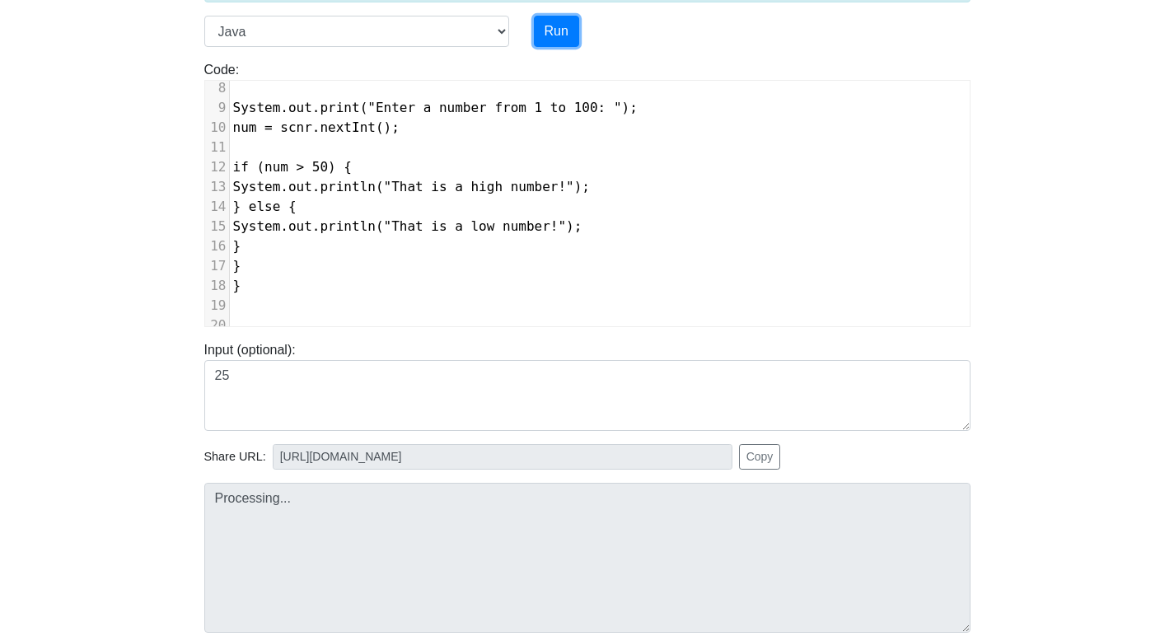
type input "https://codetester.io/runner?s=j2XjP6JrWy"
type textarea "Stdout: Enter a number from 1 to 100: That is a low number!"
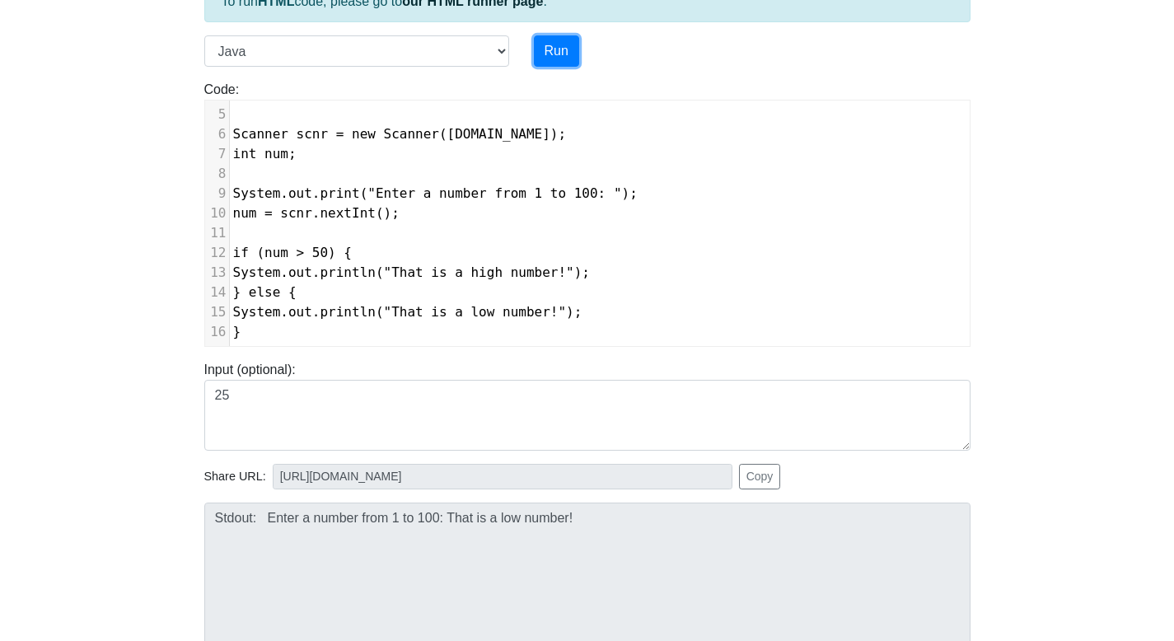
scroll to position [0, 0]
